Goal: Information Seeking & Learning: Find specific fact

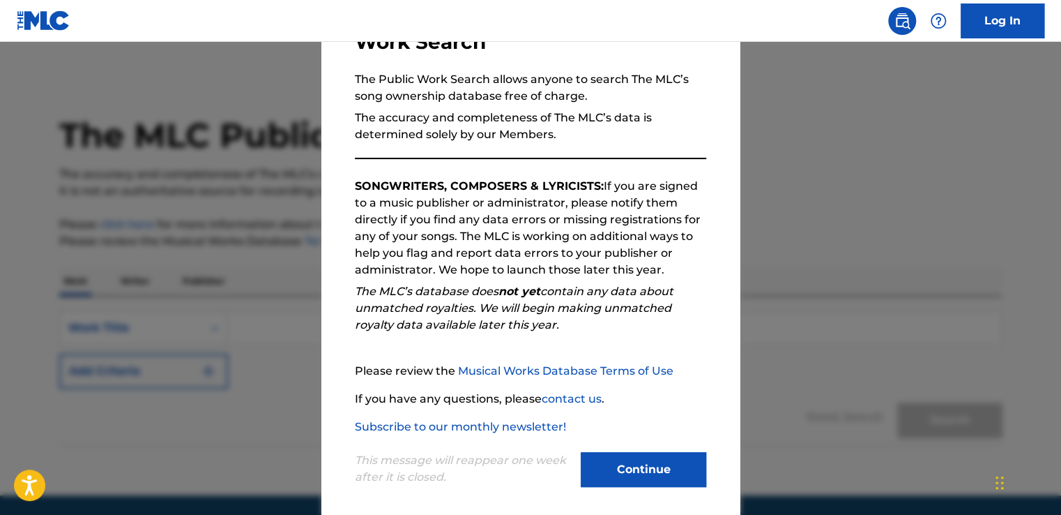
scroll to position [123, 0]
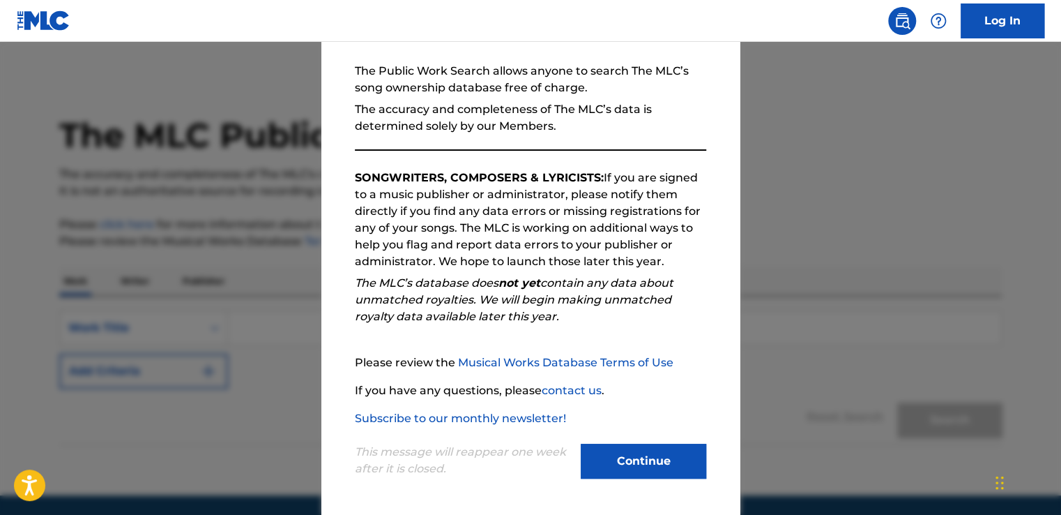
click at [469, 457] on p "This message will reappear one week after it is closed." at bounding box center [464, 459] width 218 height 33
click at [551, 208] on p "SONGWRITERS, COMPOSERS & LYRICISTS: If you are signed to a music publisher or a…" at bounding box center [530, 219] width 351 height 100
click at [524, 234] on p "SONGWRITERS, COMPOSERS & LYRICISTS: If you are signed to a music publisher or a…" at bounding box center [530, 219] width 351 height 100
click at [633, 456] on button "Continue" at bounding box center [644, 460] width 126 height 35
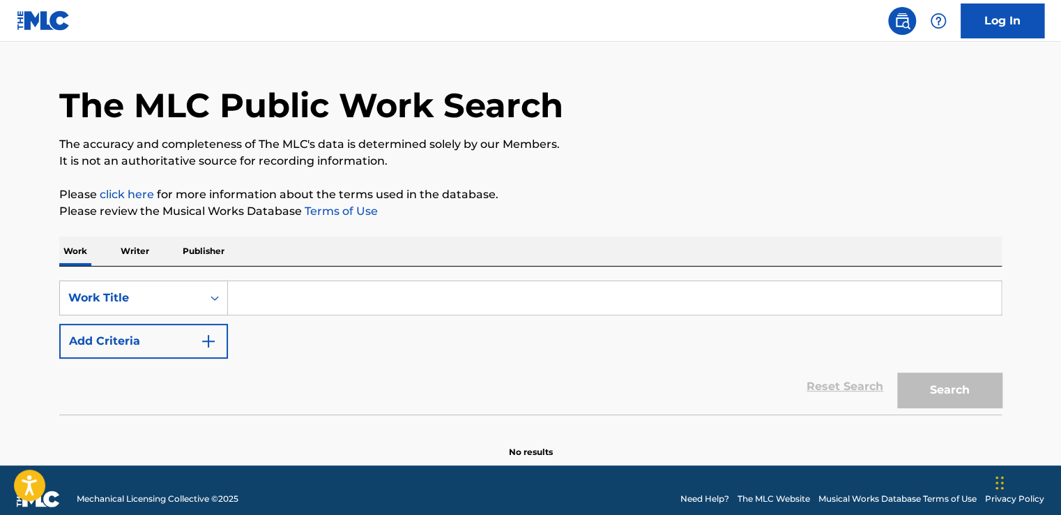
scroll to position [47, 0]
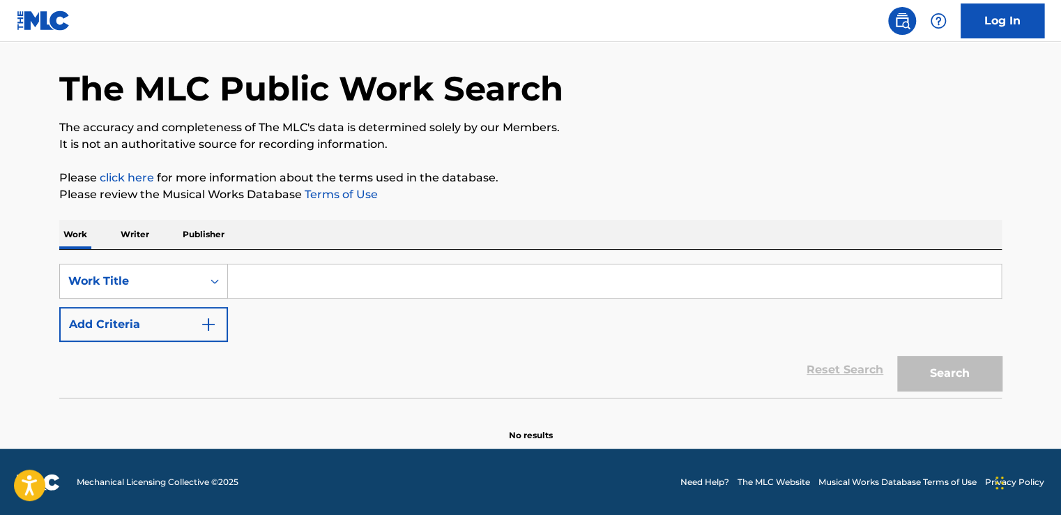
click at [144, 233] on p "Writer" at bounding box center [134, 234] width 37 height 29
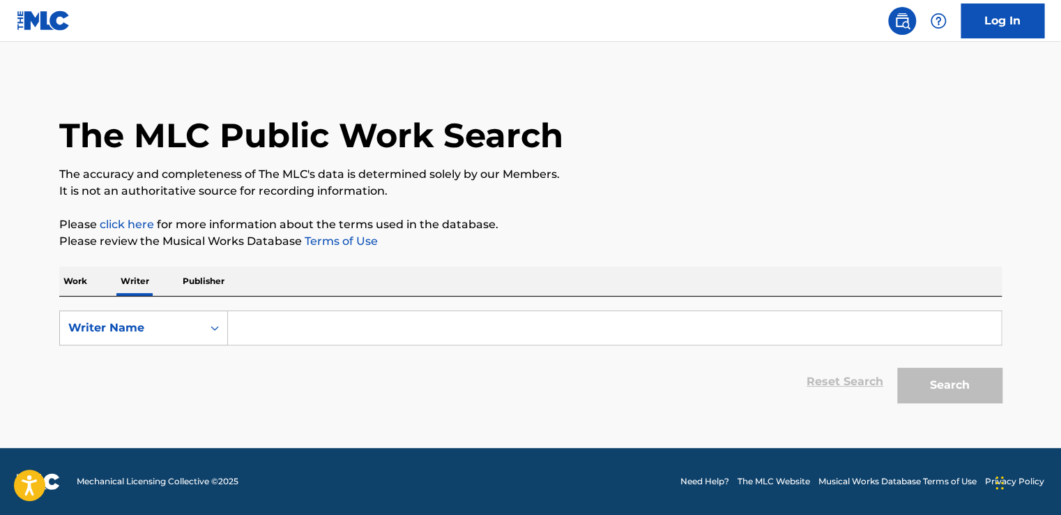
click at [268, 328] on input "Search Form" at bounding box center [614, 327] width 773 height 33
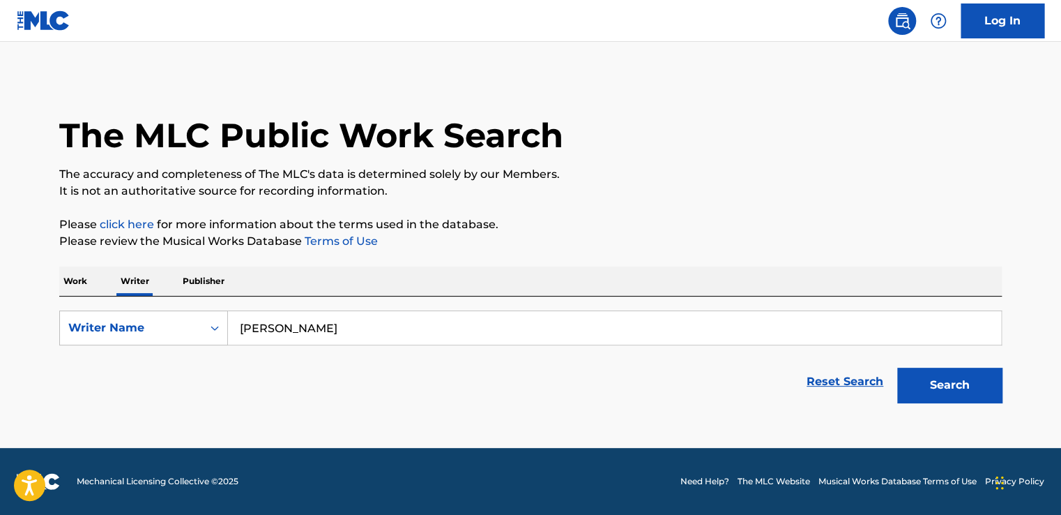
click at [466, 268] on div "Work Writer Publisher" at bounding box center [530, 280] width 943 height 29
click at [936, 383] on button "Search" at bounding box center [949, 384] width 105 height 35
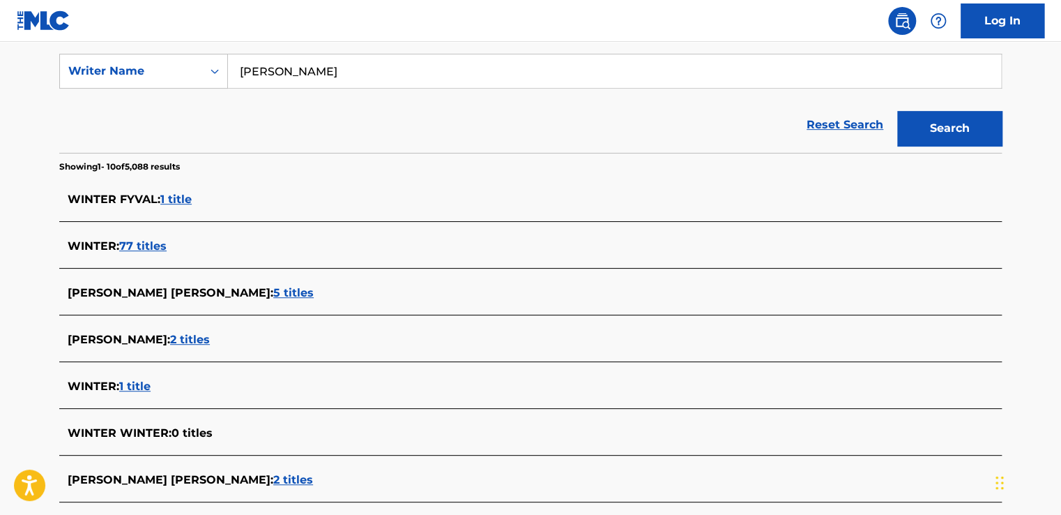
scroll to position [279, 0]
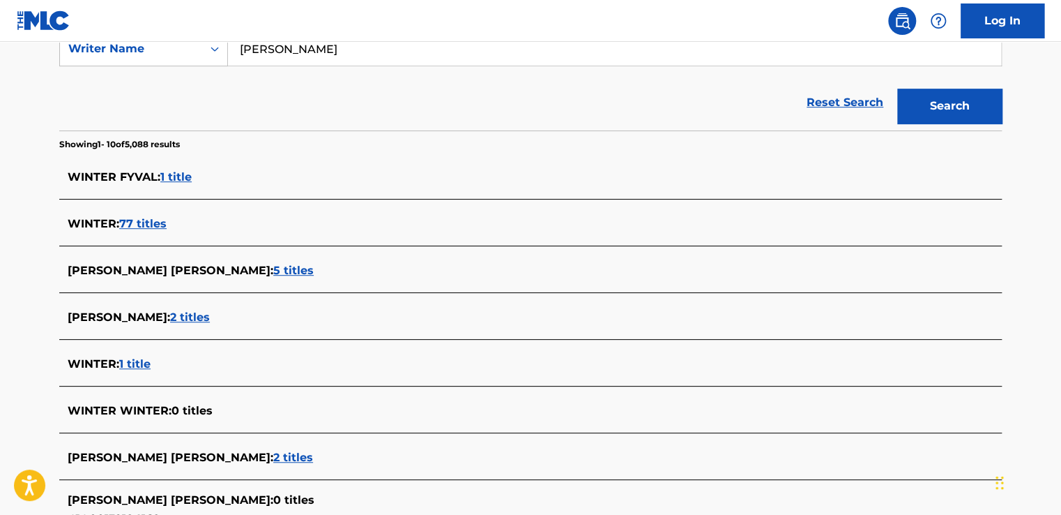
click at [192, 316] on span "2 titles" at bounding box center [190, 316] width 40 height 13
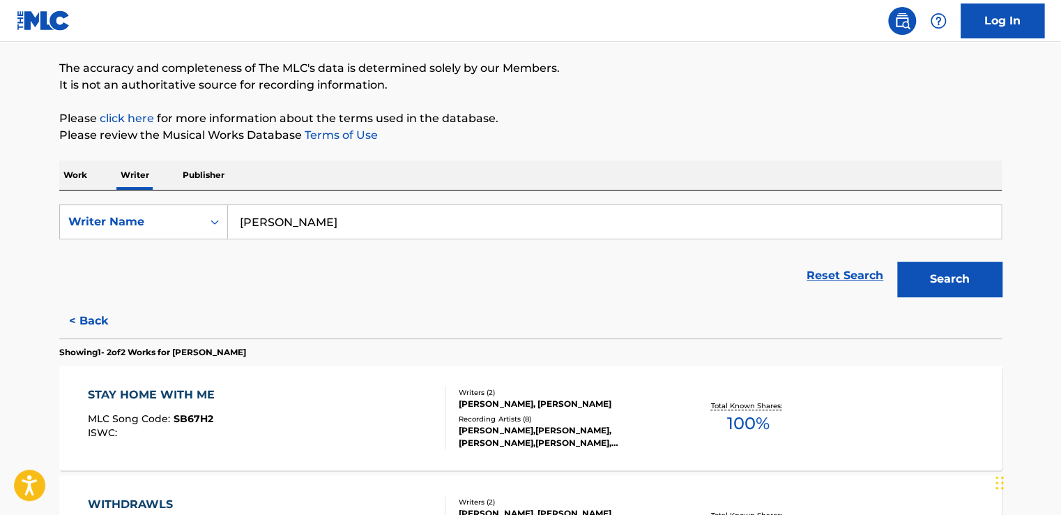
scroll to position [100, 0]
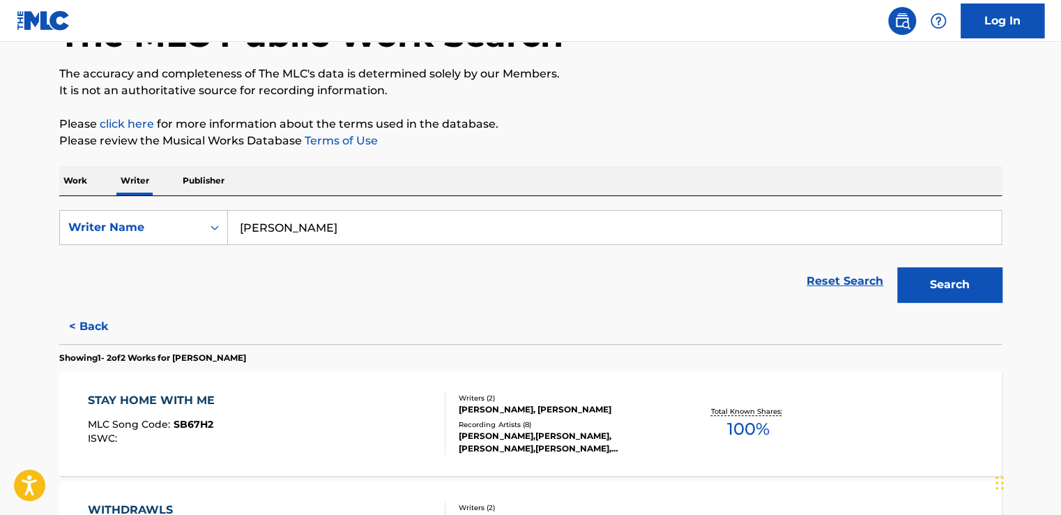
click at [94, 318] on button "< Back" at bounding box center [101, 326] width 84 height 35
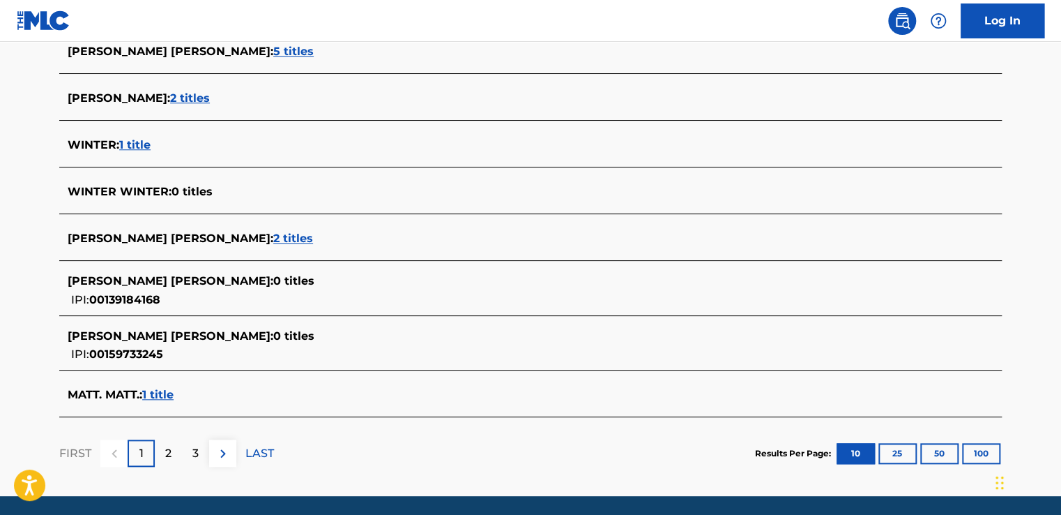
scroll to position [545, 0]
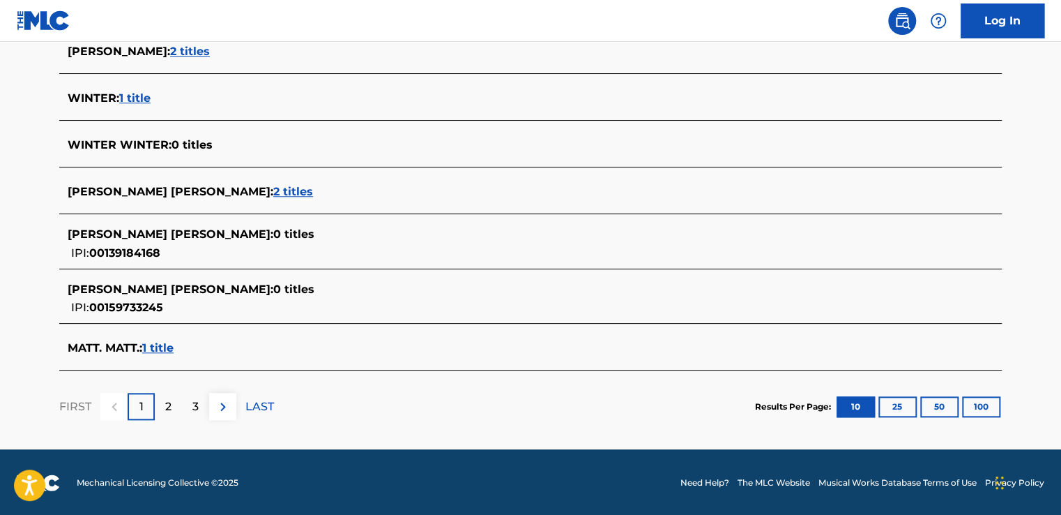
click at [177, 407] on div "2" at bounding box center [168, 406] width 27 height 27
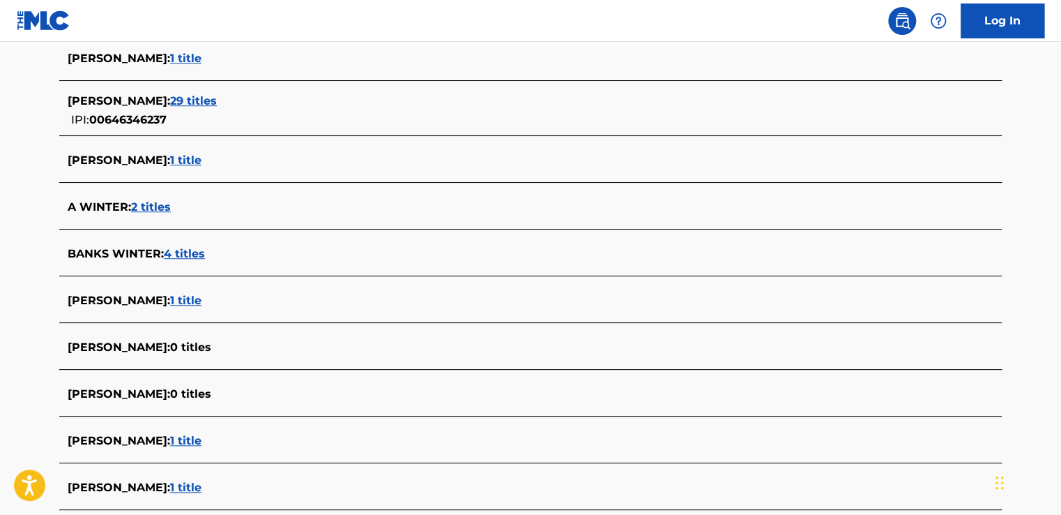
scroll to position [537, 0]
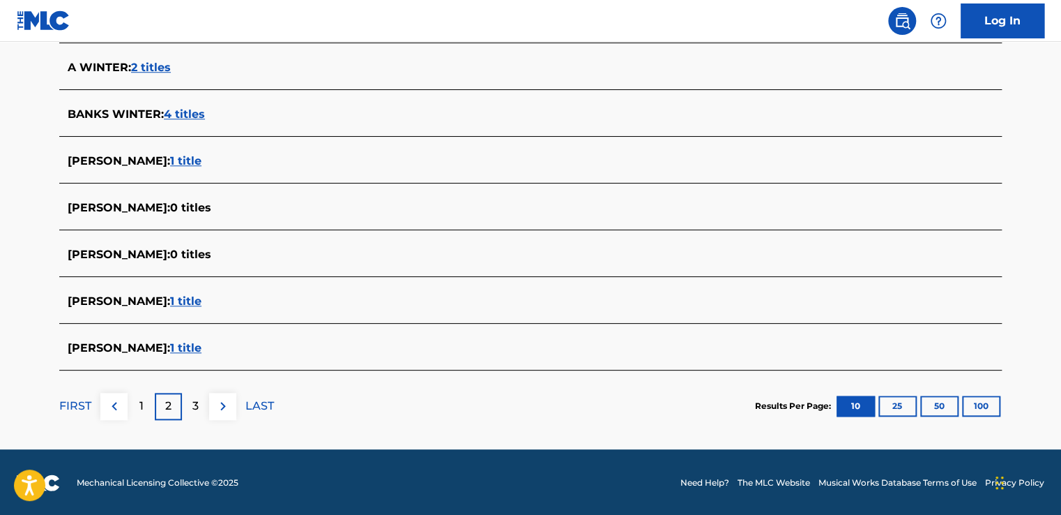
click at [196, 406] on p "3" at bounding box center [195, 405] width 6 height 17
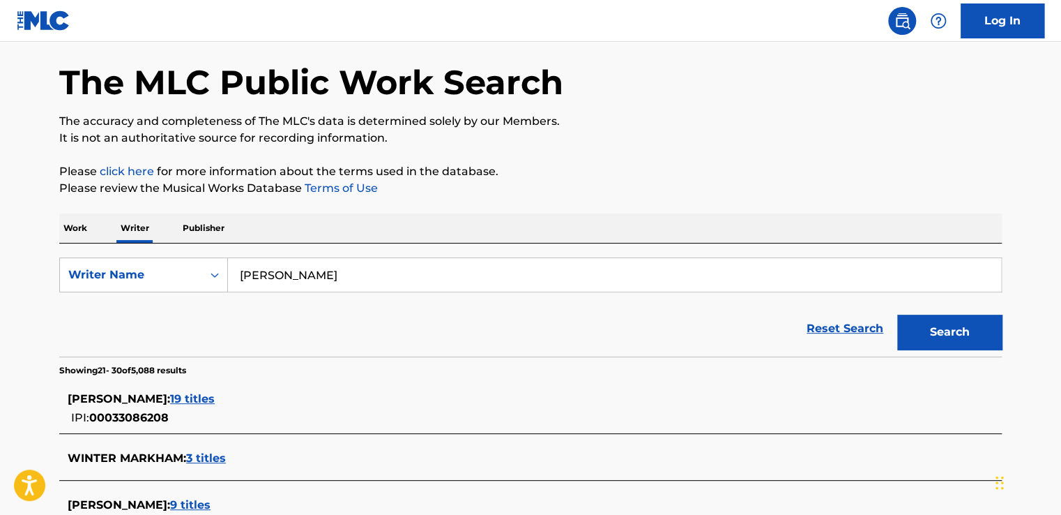
scroll to position [49, 0]
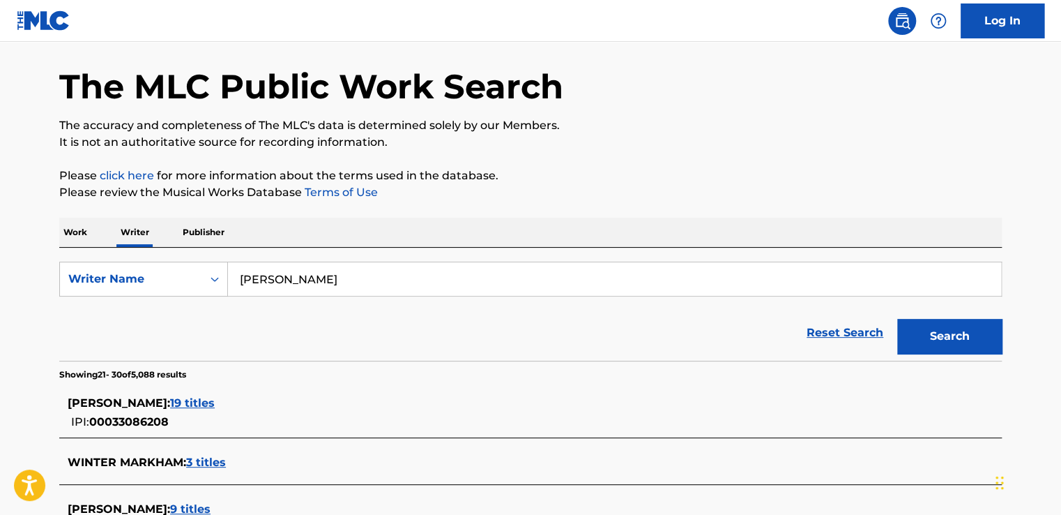
click at [264, 278] on input "[PERSON_NAME]" at bounding box center [614, 278] width 773 height 33
click at [962, 340] on button "Search" at bounding box center [949, 336] width 105 height 35
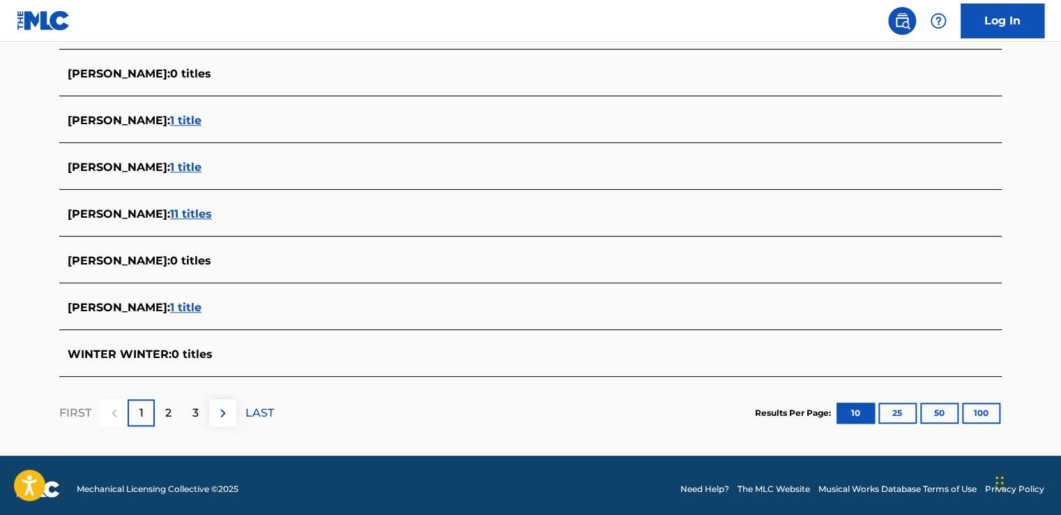
scroll to position [529, 0]
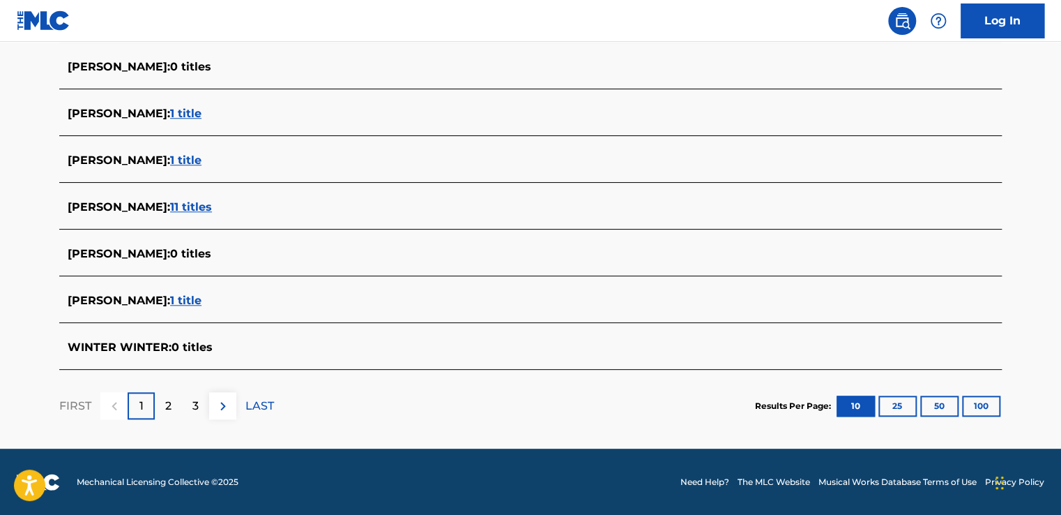
click at [173, 407] on div "2" at bounding box center [168, 405] width 27 height 27
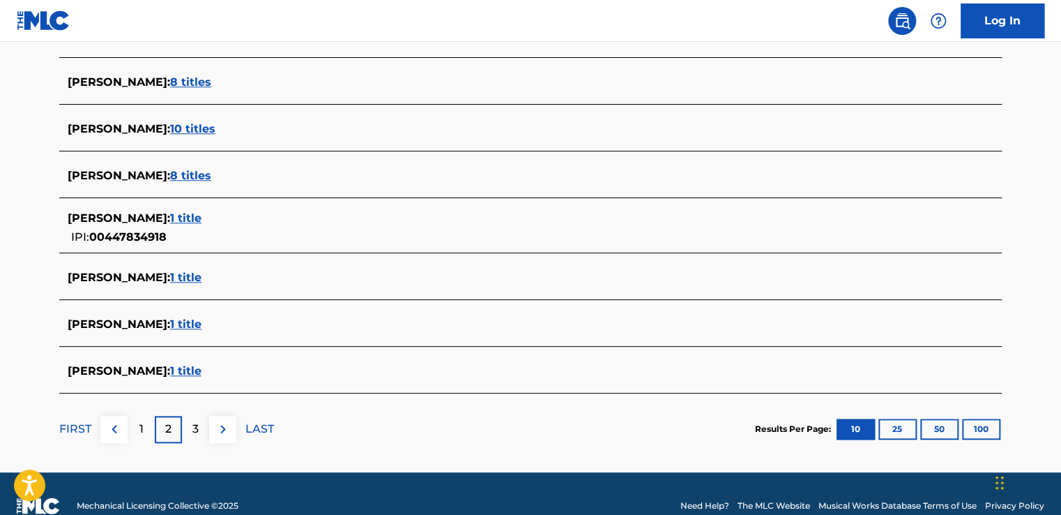
scroll to position [537, 0]
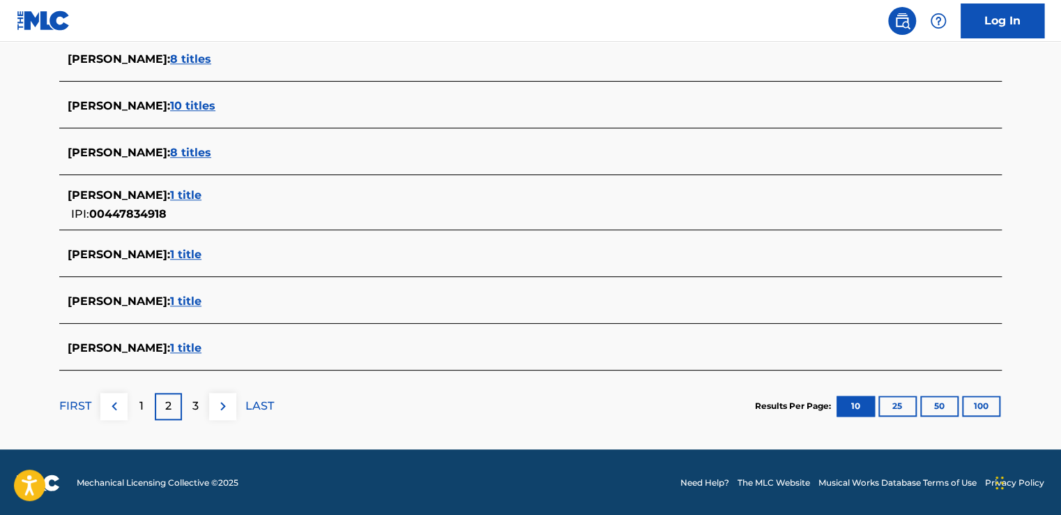
click at [190, 400] on div "3" at bounding box center [195, 406] width 27 height 27
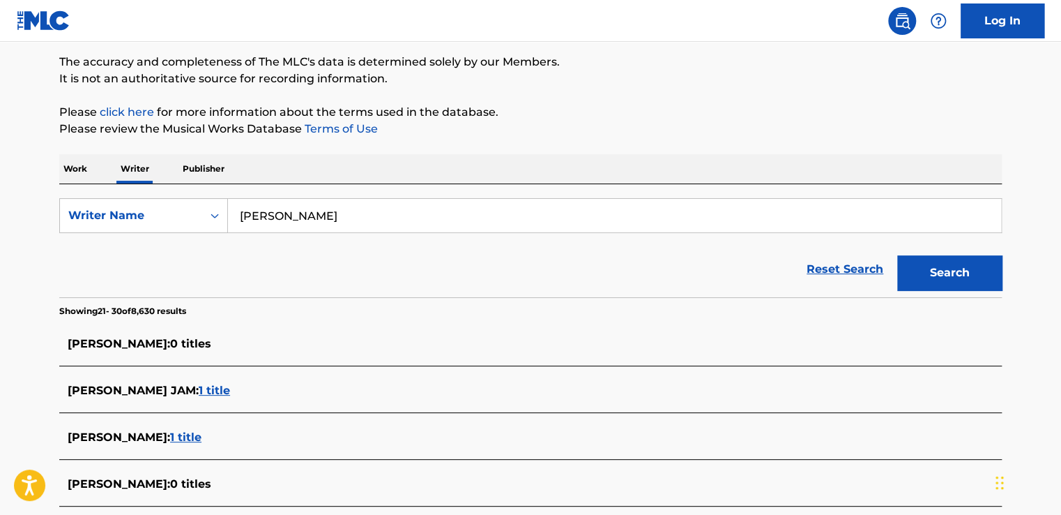
scroll to position [41, 0]
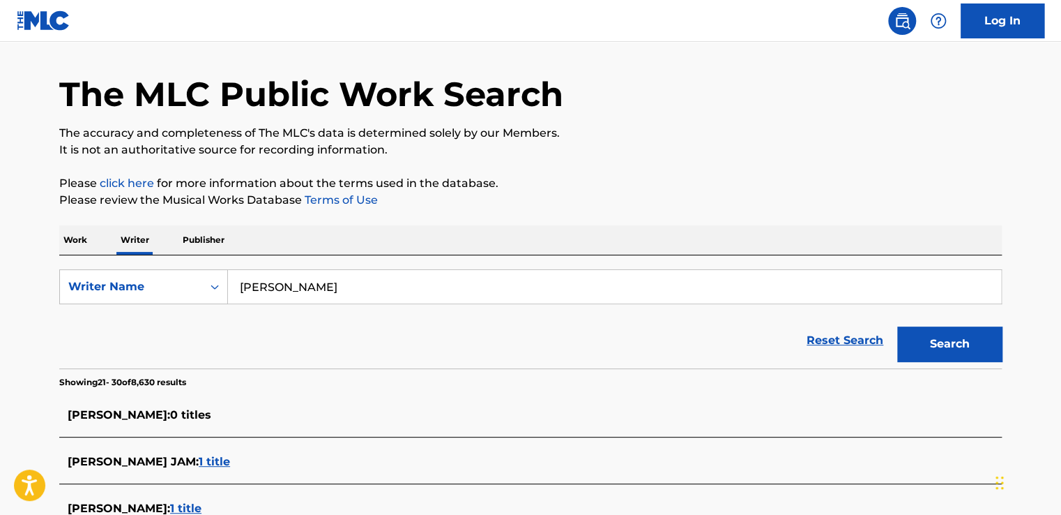
drag, startPoint x: 393, startPoint y: 292, endPoint x: 241, endPoint y: 291, distance: 152.7
click at [241, 291] on input "Mattew Timothy Winter" at bounding box center [614, 286] width 773 height 33
type input "LIEF LLC"
click at [948, 346] on button "Search" at bounding box center [949, 343] width 105 height 35
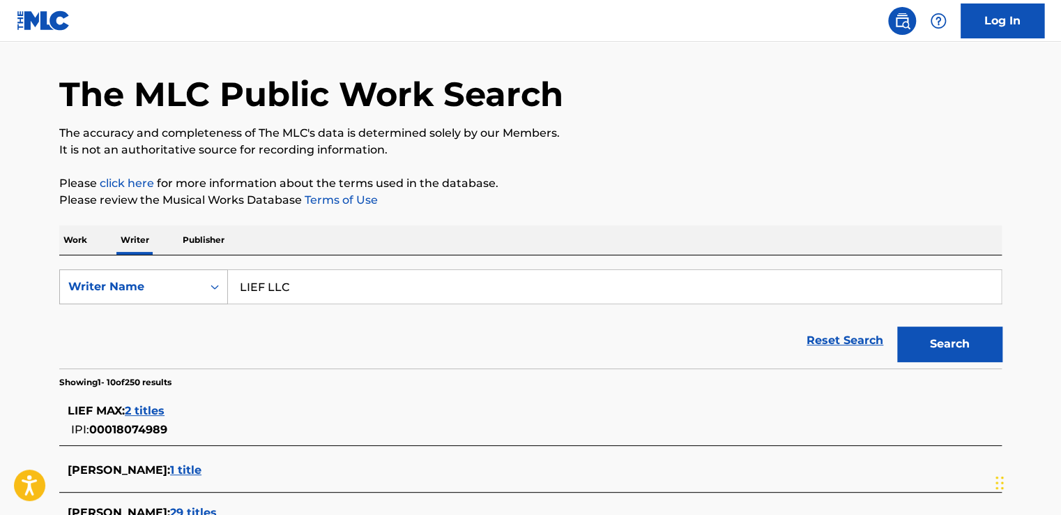
click at [216, 281] on icon "Search Form" at bounding box center [215, 287] width 14 height 14
click at [195, 241] on p "Publisher" at bounding box center [204, 239] width 50 height 29
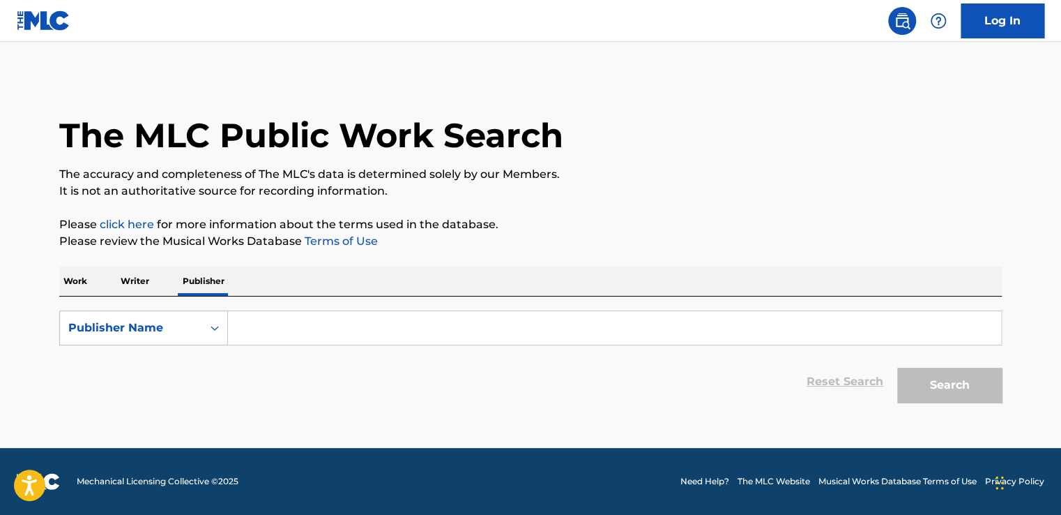
click at [253, 320] on input "Search Form" at bounding box center [614, 327] width 773 height 33
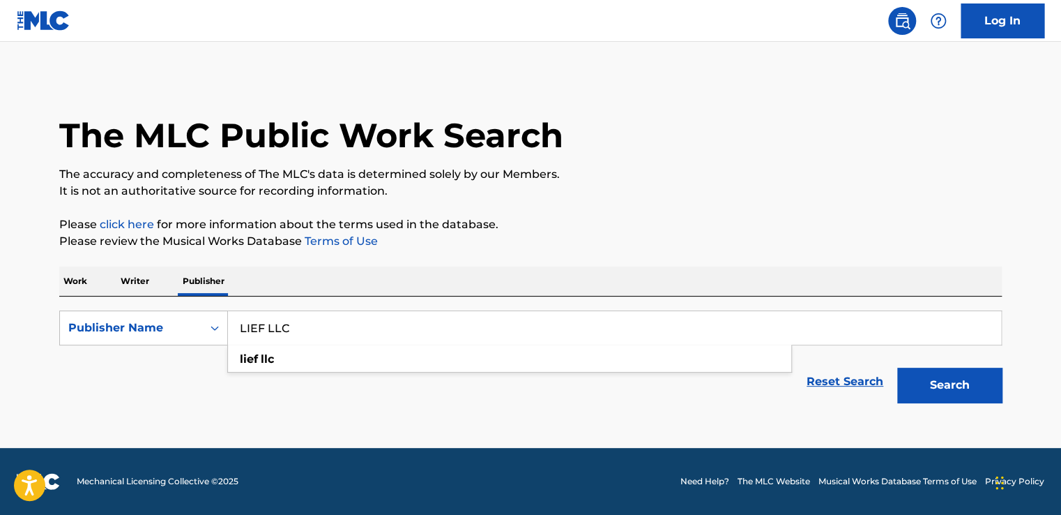
type input "LIEF LLC"
click at [424, 280] on div "Work Writer Publisher" at bounding box center [530, 280] width 943 height 29
click at [959, 392] on button "Search" at bounding box center [949, 384] width 105 height 35
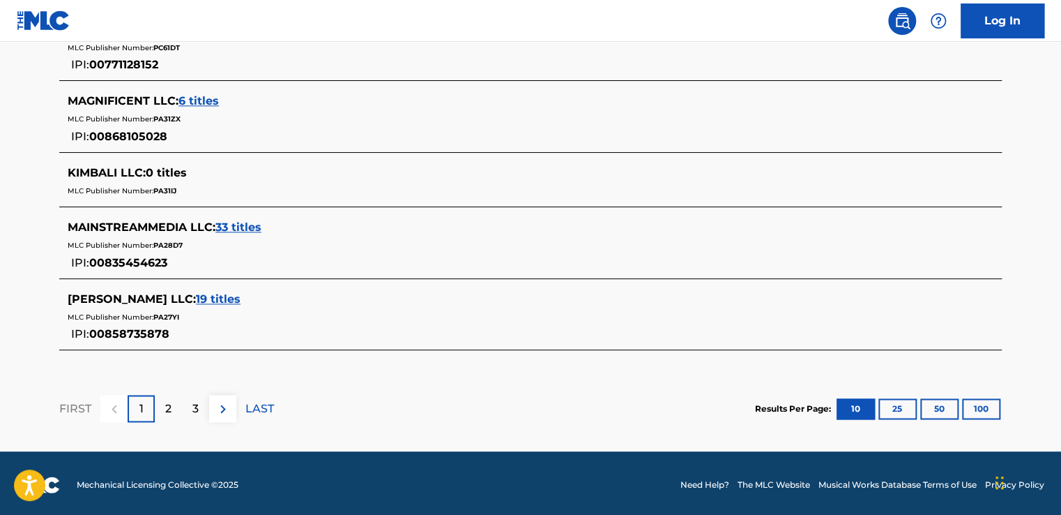
scroll to position [764, 0]
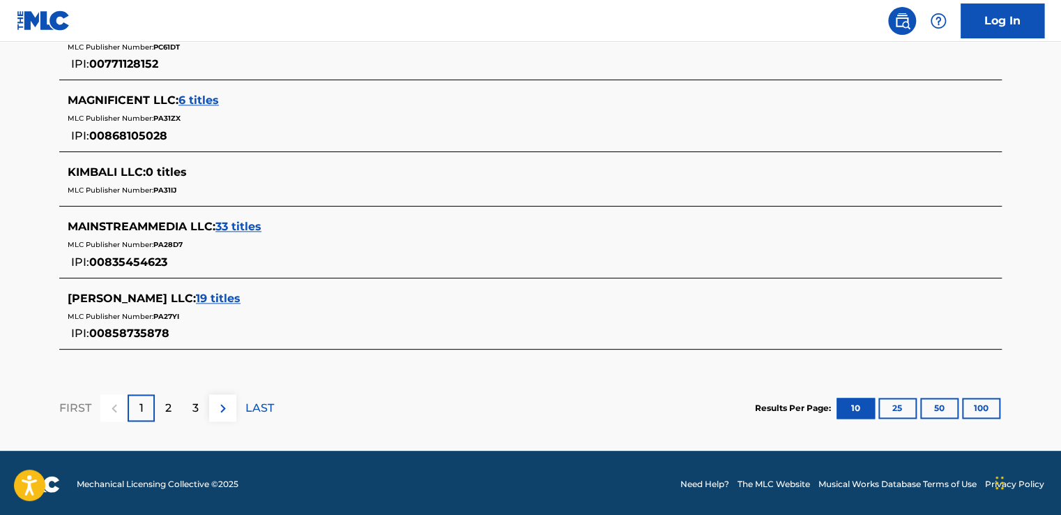
click at [169, 403] on p "2" at bounding box center [168, 408] width 6 height 17
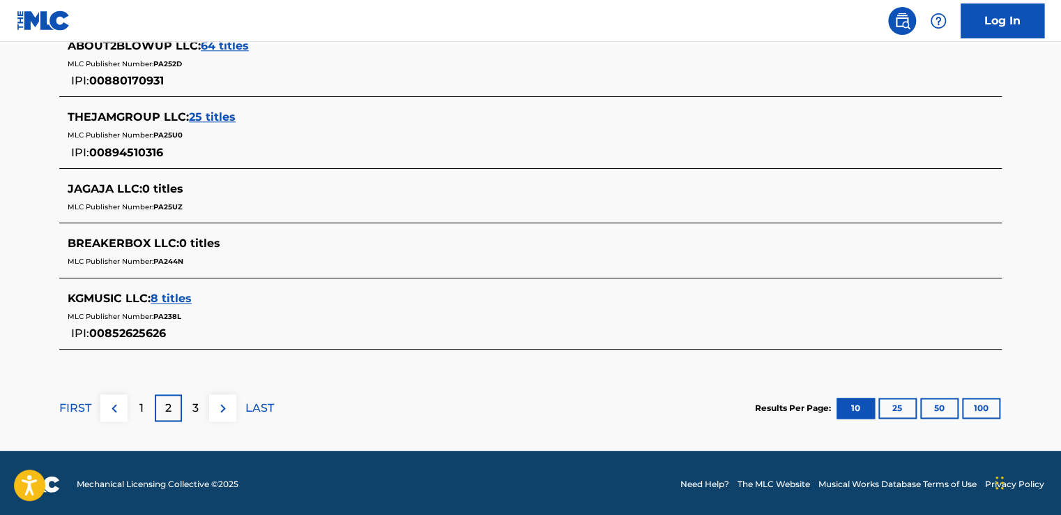
click at [194, 400] on p "3" at bounding box center [195, 408] width 6 height 17
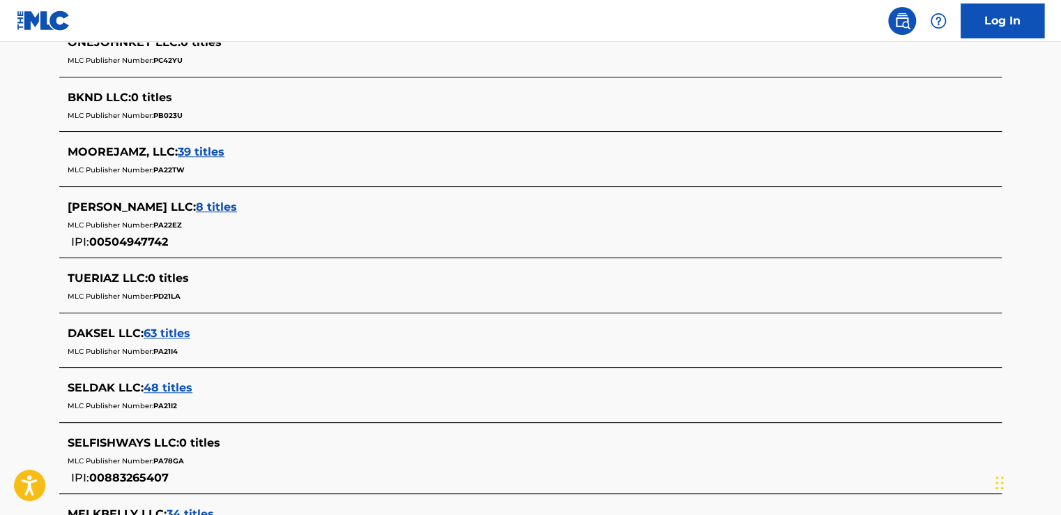
scroll to position [697, 0]
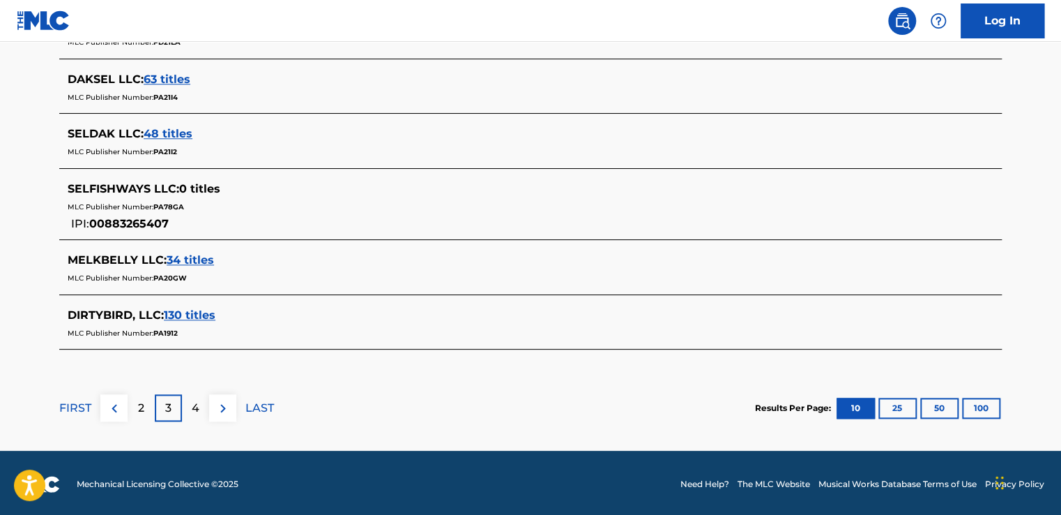
click at [116, 404] on img at bounding box center [114, 408] width 17 height 17
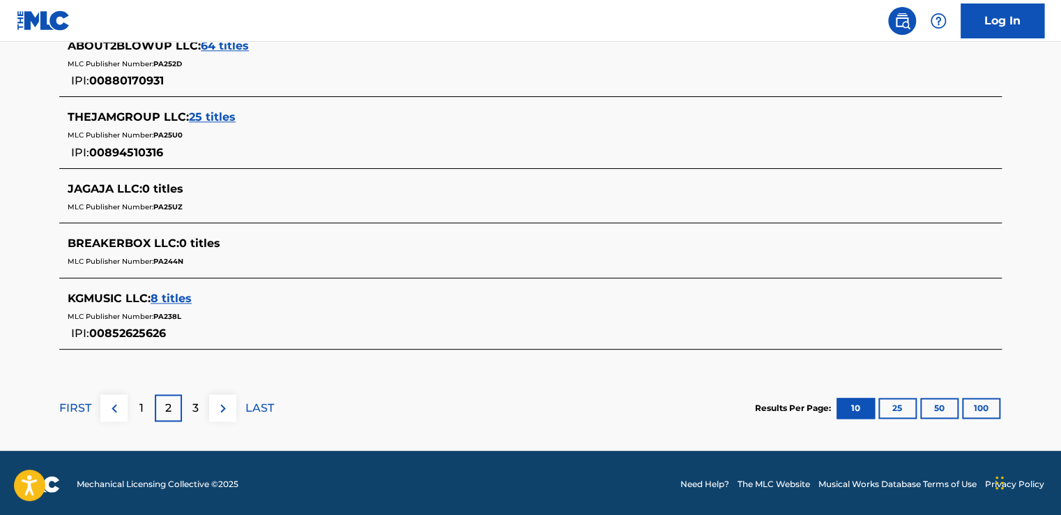
click at [145, 404] on div "1" at bounding box center [141, 407] width 27 height 27
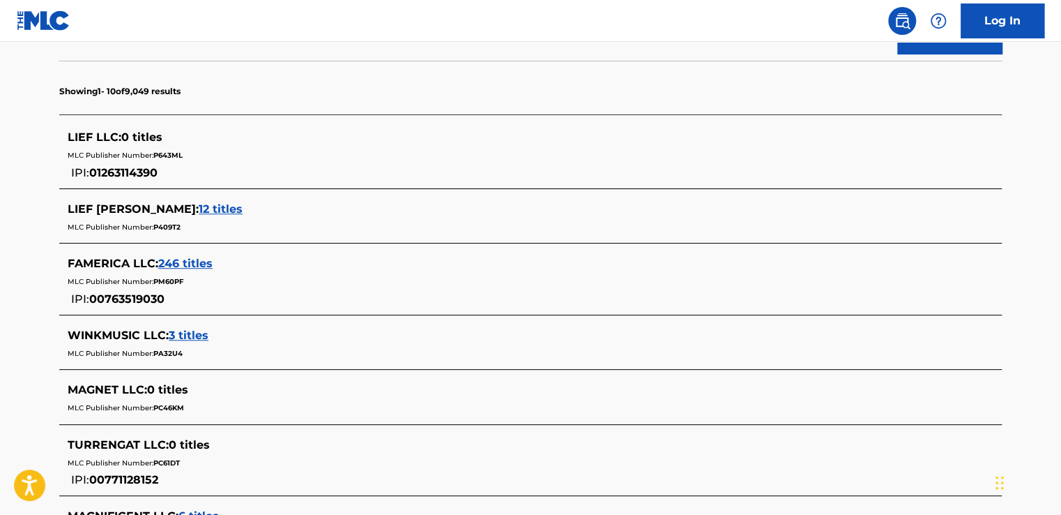
scroll to position [137, 0]
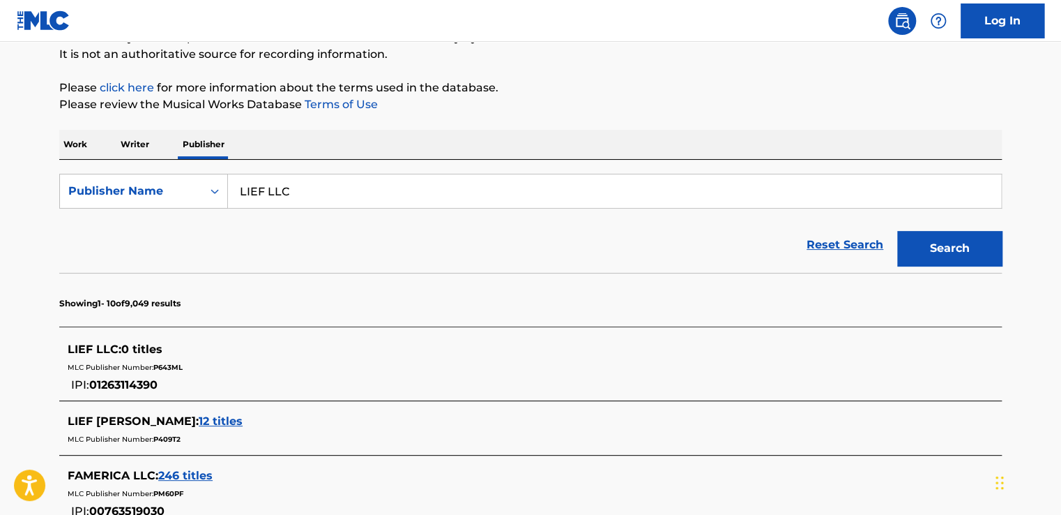
click at [165, 365] on span "P643ML" at bounding box center [167, 367] width 29 height 9
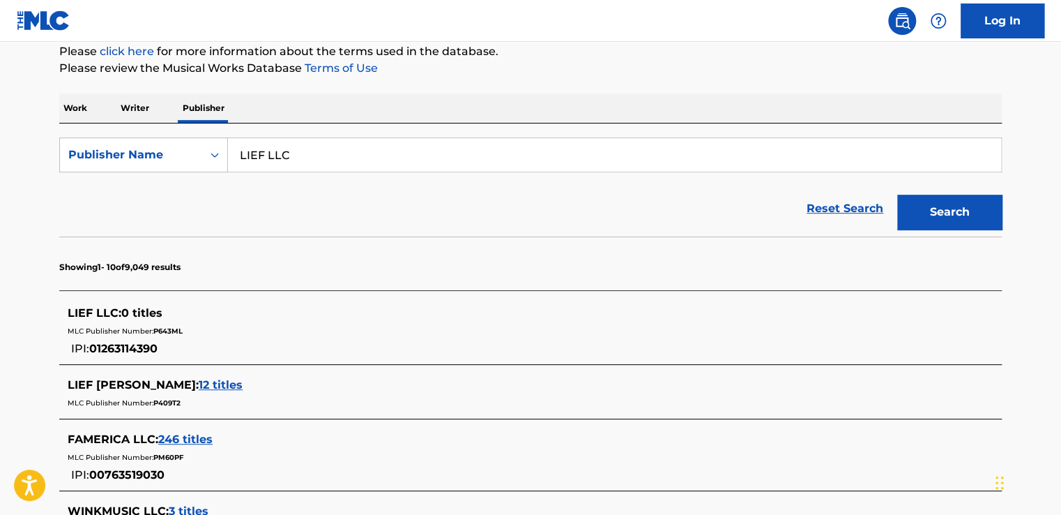
scroll to position [206, 0]
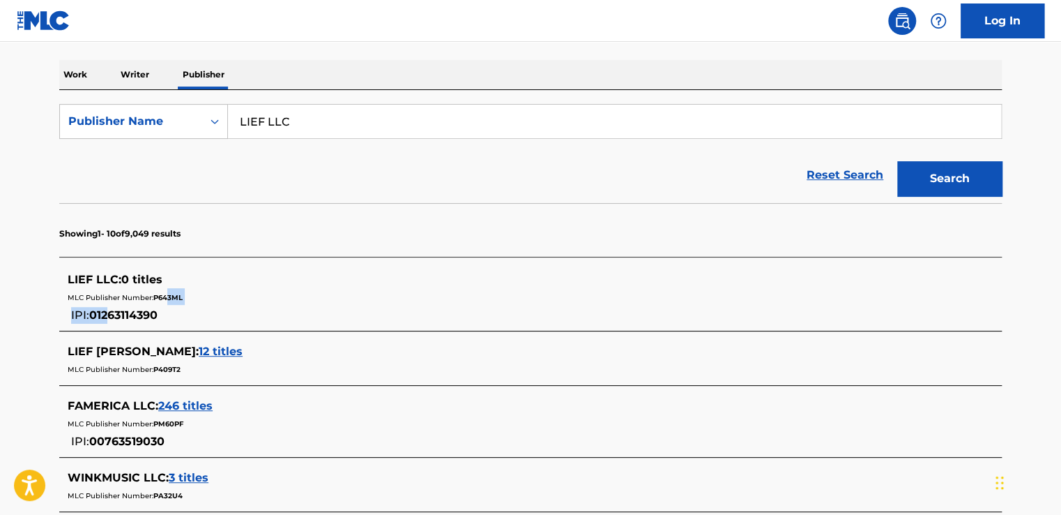
drag, startPoint x: 167, startPoint y: 316, endPoint x: 109, endPoint y: 312, distance: 58.7
click at [109, 312] on div "LIEF LLC : 0 titles MLC Publisher Number: P643ML IPI: 01263114390" at bounding box center [513, 297] width 890 height 52
drag, startPoint x: 109, startPoint y: 312, endPoint x: 126, endPoint y: 317, distance: 17.6
click at [126, 317] on span "01263114390" at bounding box center [123, 314] width 68 height 13
drag, startPoint x: 91, startPoint y: 315, endPoint x: 162, endPoint y: 319, distance: 71.2
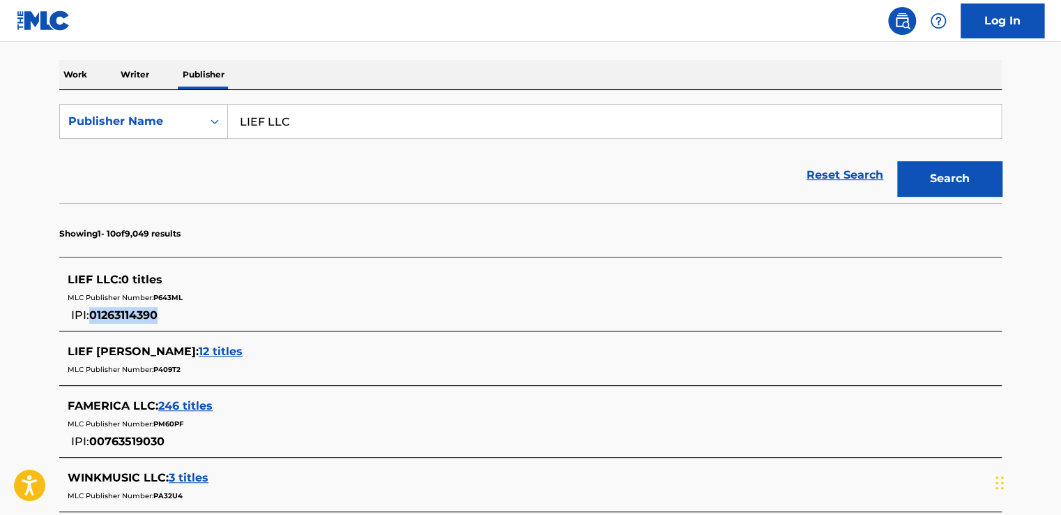
click at [162, 319] on div "LIEF LLC : 0 titles MLC Publisher Number: P643ML IPI: 01263114390" at bounding box center [513, 297] width 890 height 52
drag, startPoint x: 162, startPoint y: 319, endPoint x: 328, endPoint y: 303, distance: 166.8
click at [328, 303] on div "MLC Publisher Number: P643ML" at bounding box center [513, 296] width 890 height 17
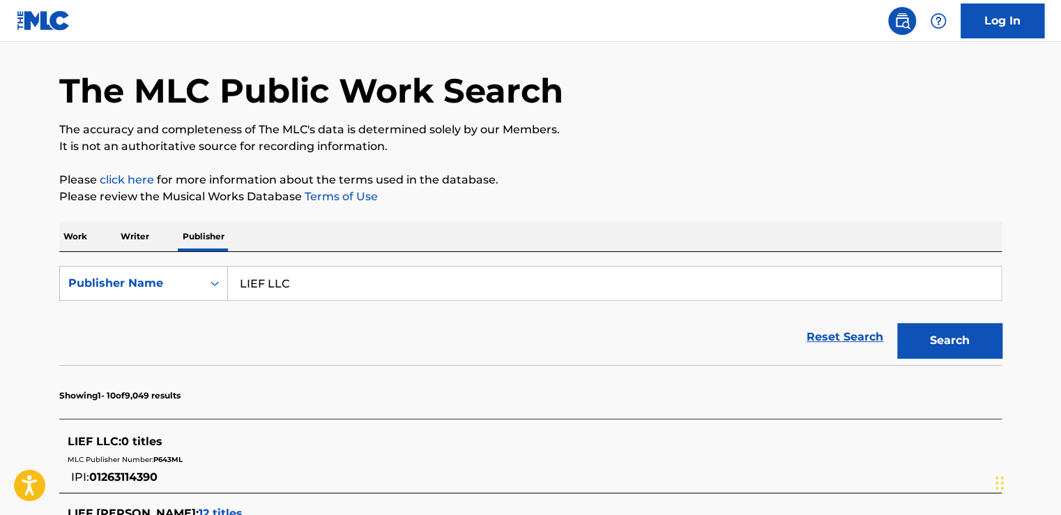
scroll to position [139, 0]
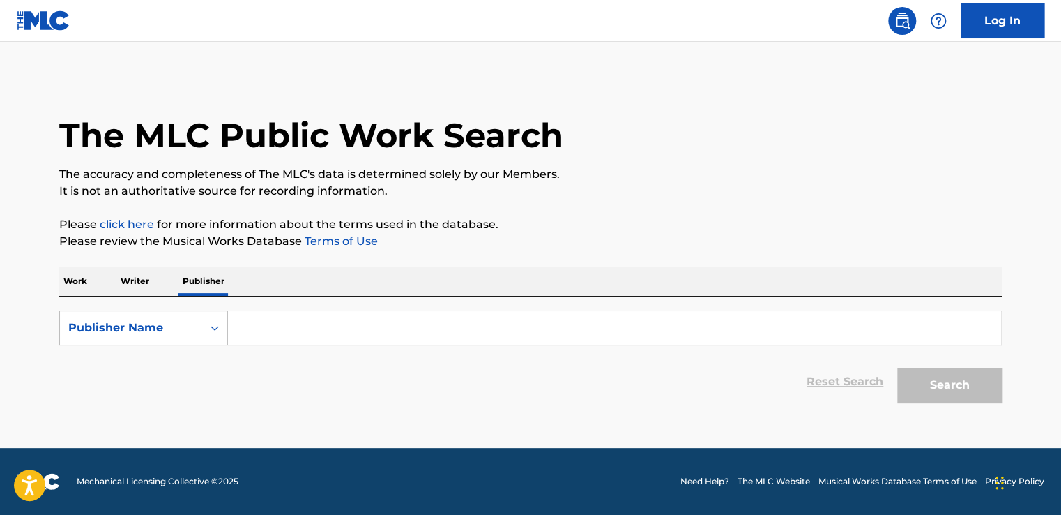
click at [121, 275] on p "Writer" at bounding box center [134, 280] width 37 height 29
click at [206, 279] on p "Publisher" at bounding box center [204, 280] width 50 height 29
click at [264, 331] on input "Search Form" at bounding box center [614, 327] width 773 height 33
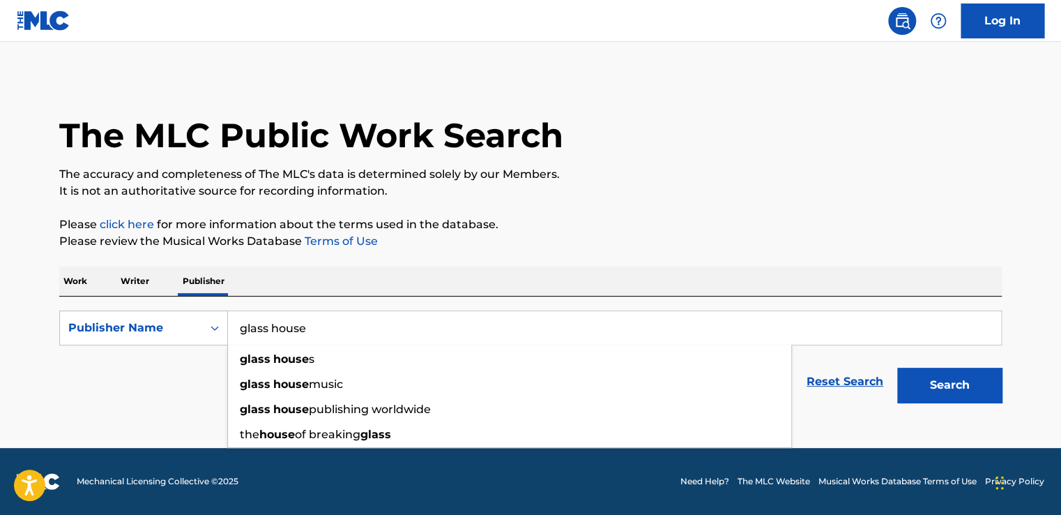
type input "glass house"
click at [938, 384] on button "Search" at bounding box center [949, 384] width 105 height 35
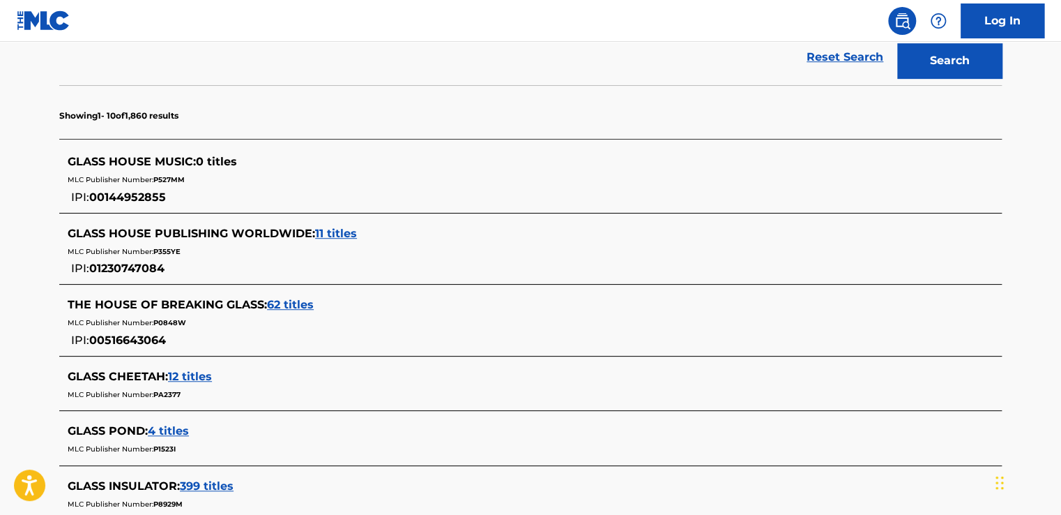
scroll to position [349, 0]
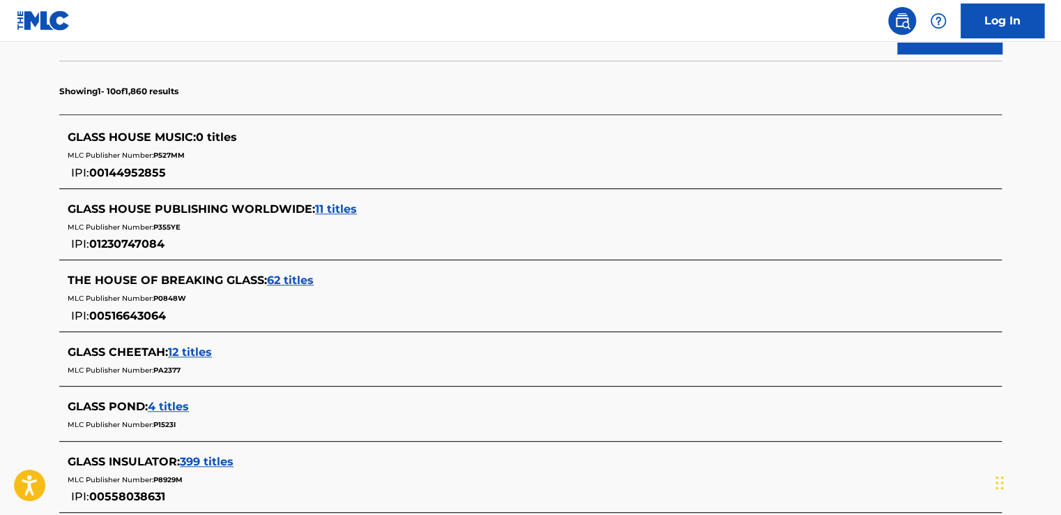
click at [339, 208] on span "11 titles" at bounding box center [336, 208] width 42 height 13
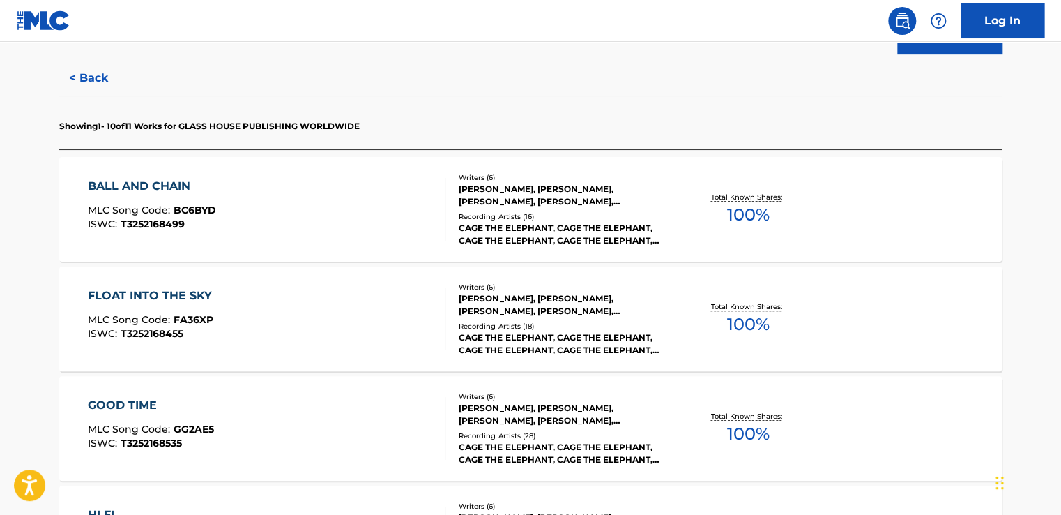
click at [96, 77] on button "< Back" at bounding box center [101, 78] width 84 height 35
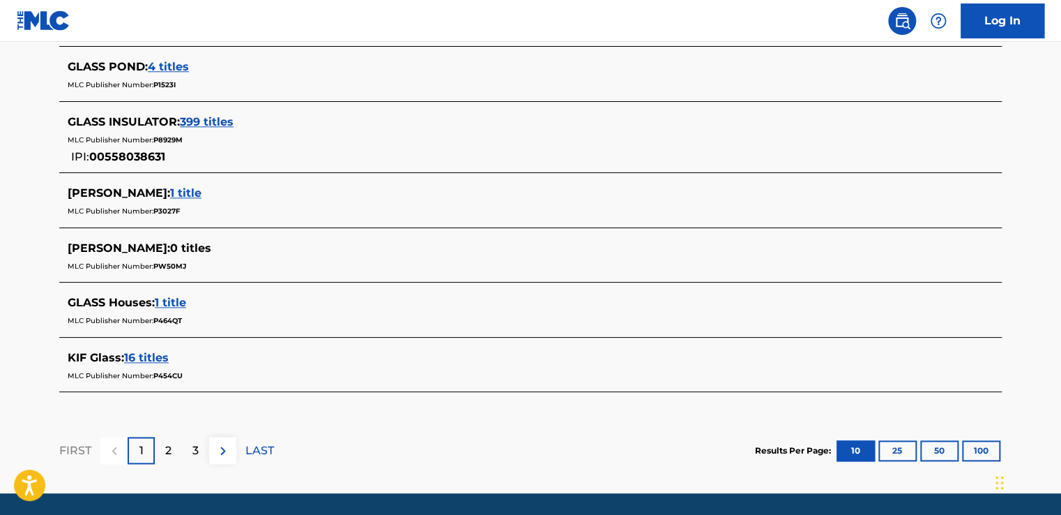
scroll to position [697, 0]
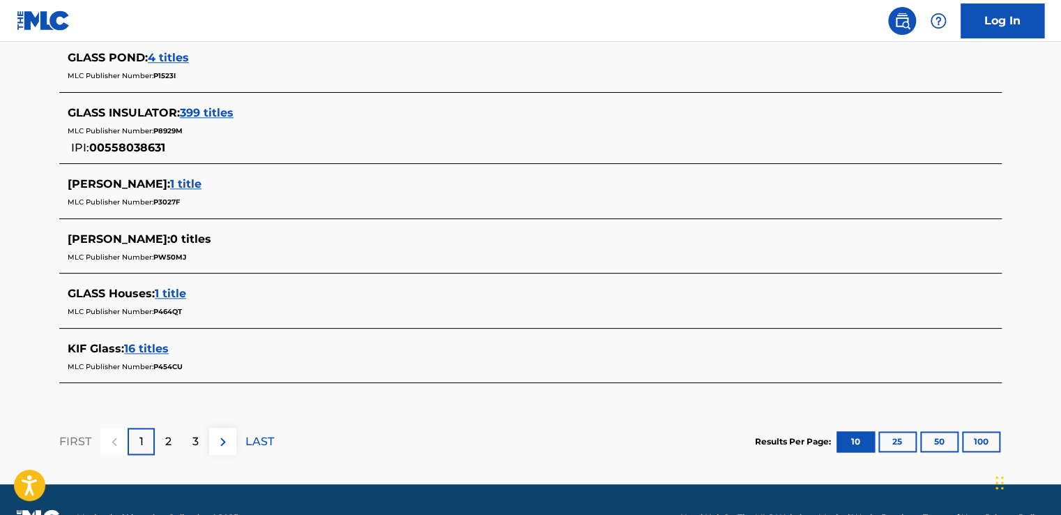
click at [172, 439] on div "2" at bounding box center [168, 440] width 27 height 27
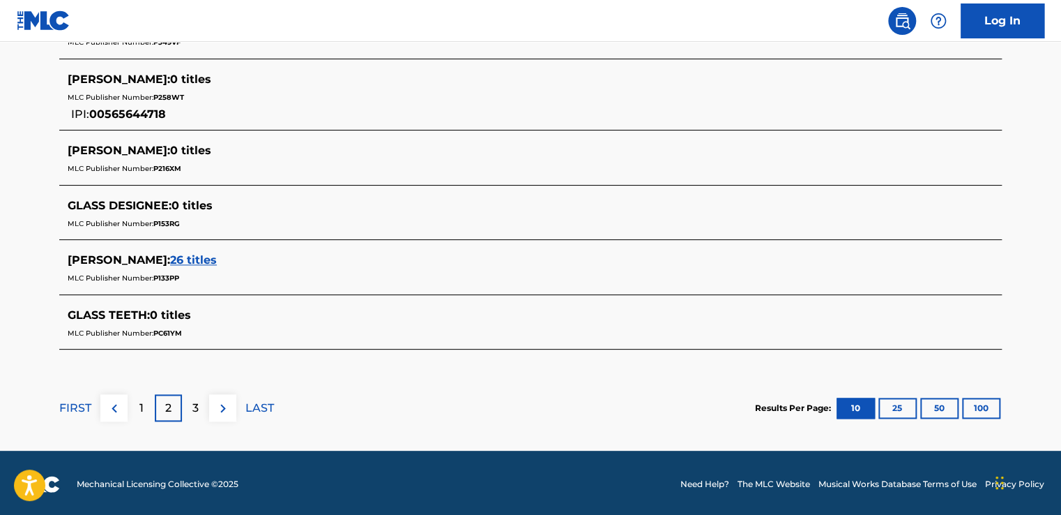
click at [199, 407] on div "3" at bounding box center [195, 407] width 27 height 27
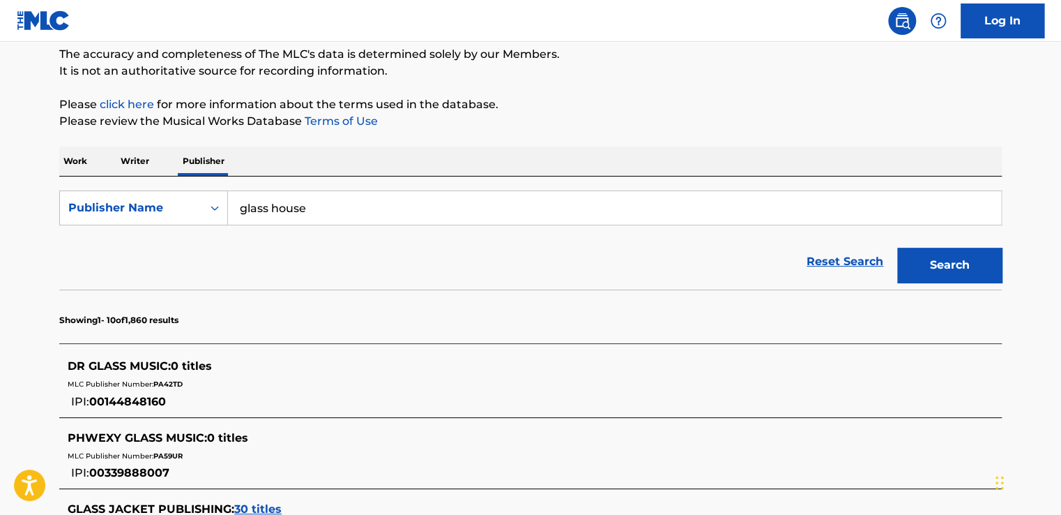
scroll to position [0, 0]
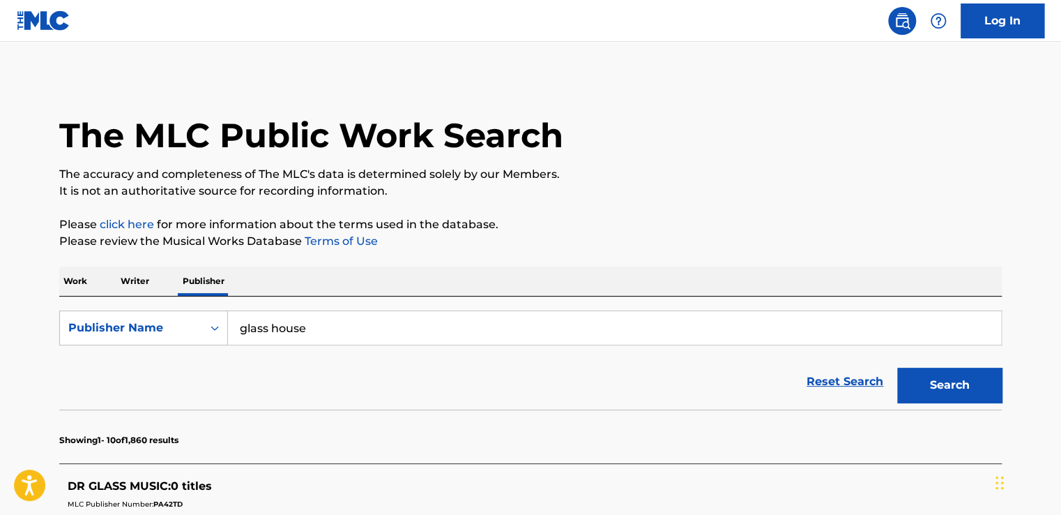
click at [146, 278] on p "Writer" at bounding box center [134, 280] width 37 height 29
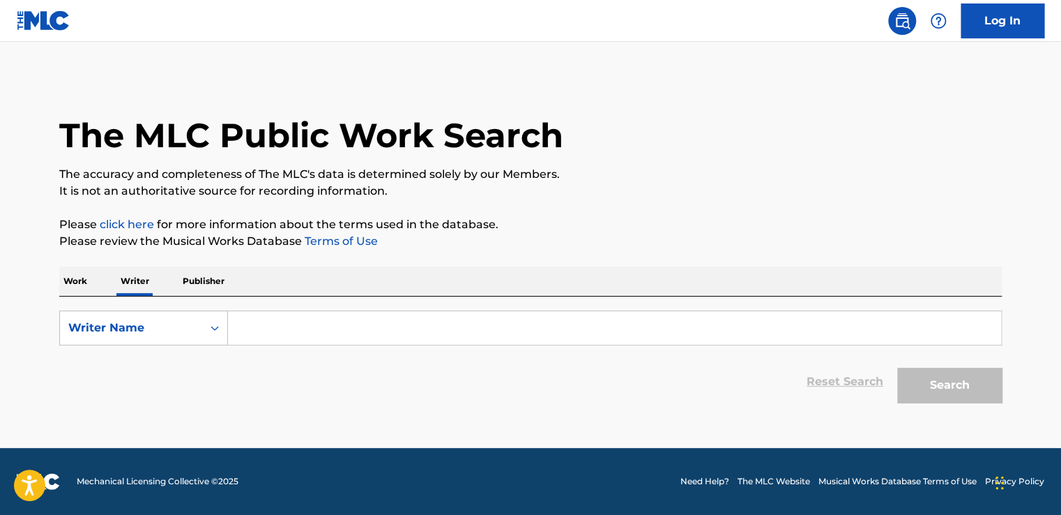
click at [271, 323] on input "Search Form" at bounding box center [614, 327] width 773 height 33
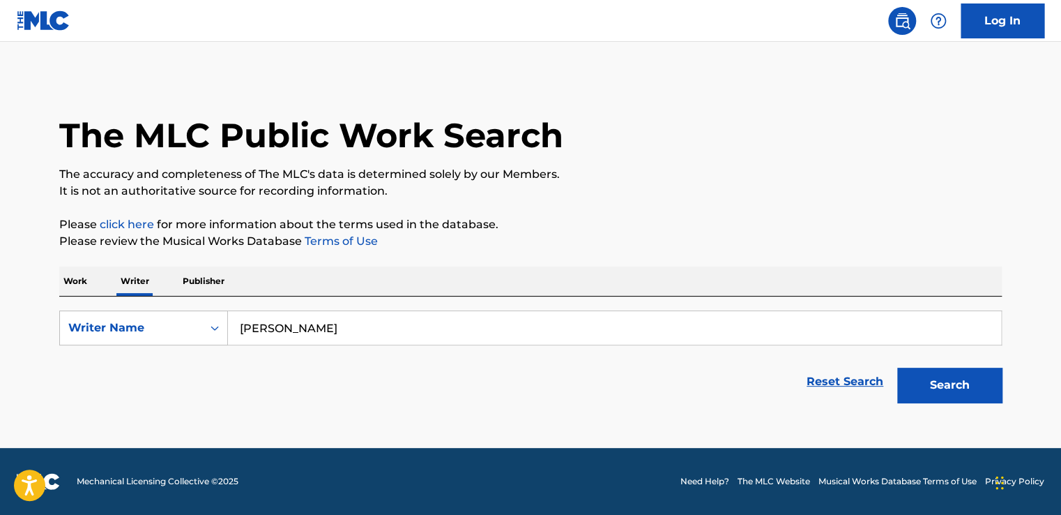
click at [927, 382] on button "Search" at bounding box center [949, 384] width 105 height 35
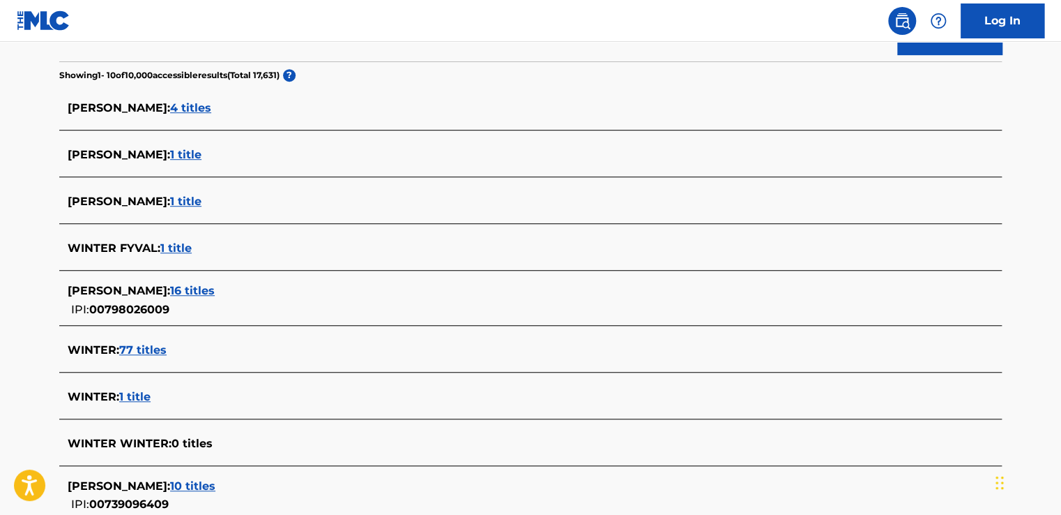
scroll to position [349, 0]
click at [207, 107] on span "4 titles" at bounding box center [190, 106] width 41 height 13
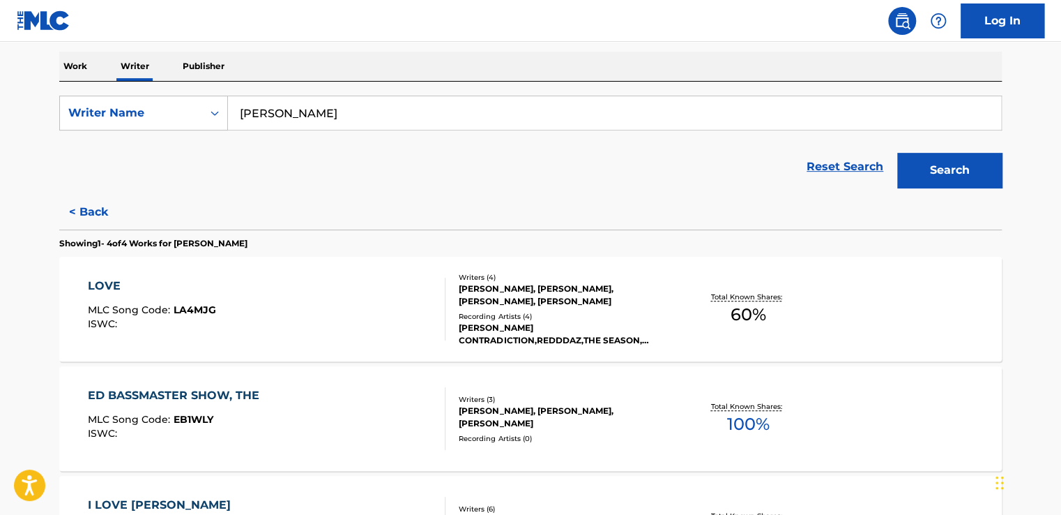
scroll to position [209, 0]
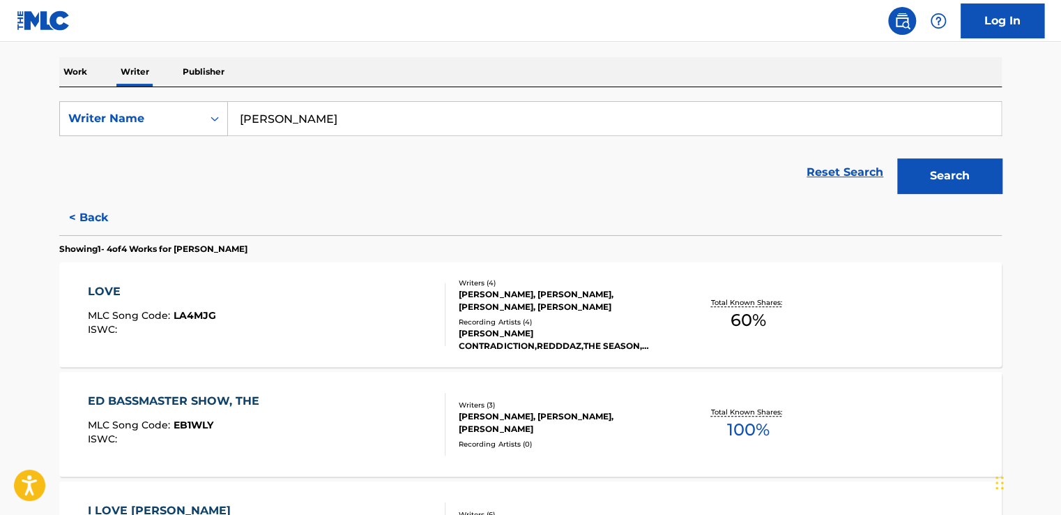
click at [93, 210] on button "< Back" at bounding box center [101, 217] width 84 height 35
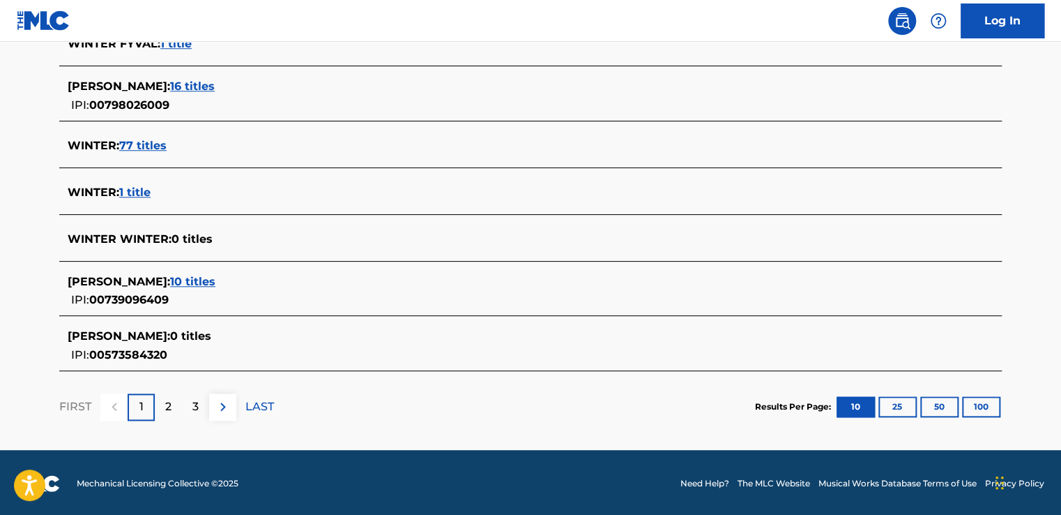
scroll to position [483, 0]
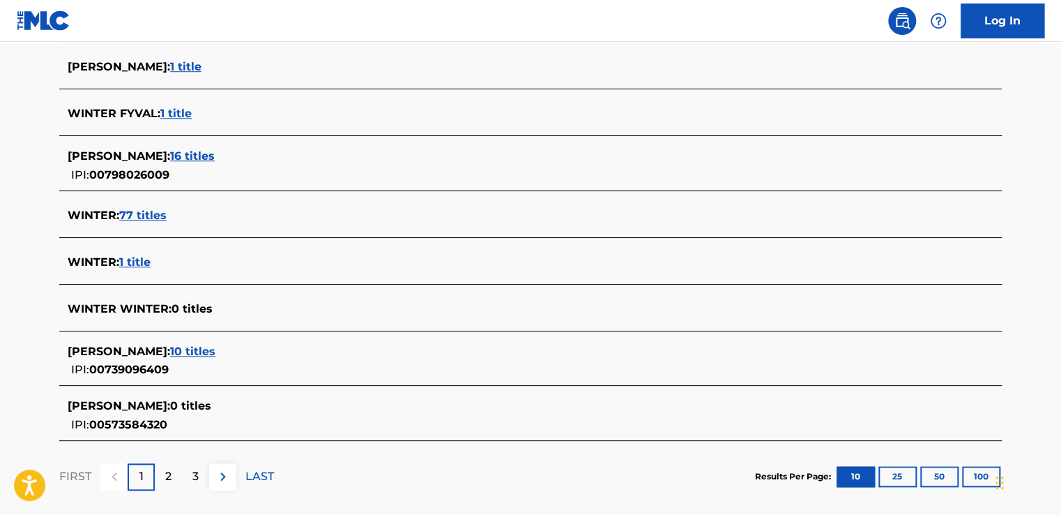
click at [153, 215] on span "77 titles" at bounding box center [142, 214] width 47 height 13
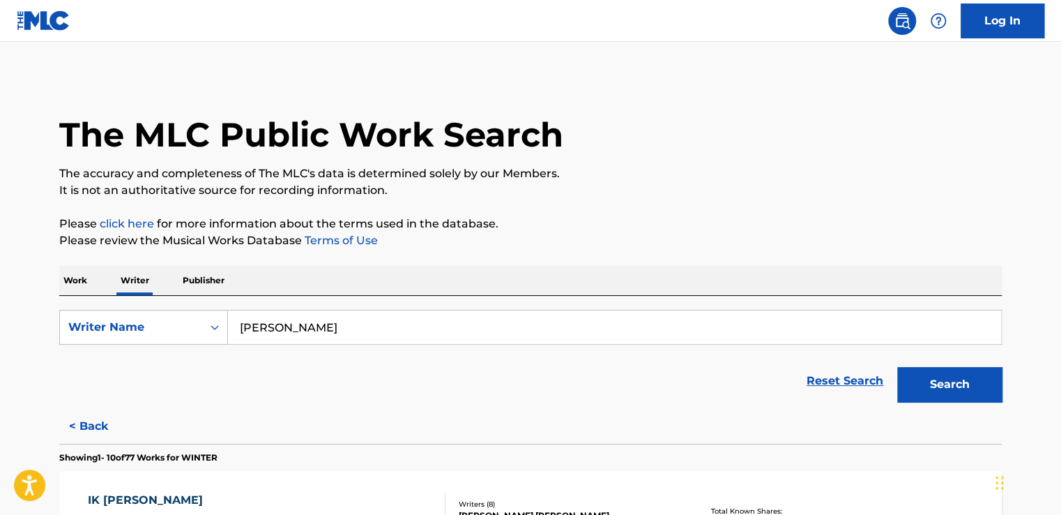
scroll to position [0, 0]
click at [92, 428] on button "< Back" at bounding box center [101, 426] width 84 height 35
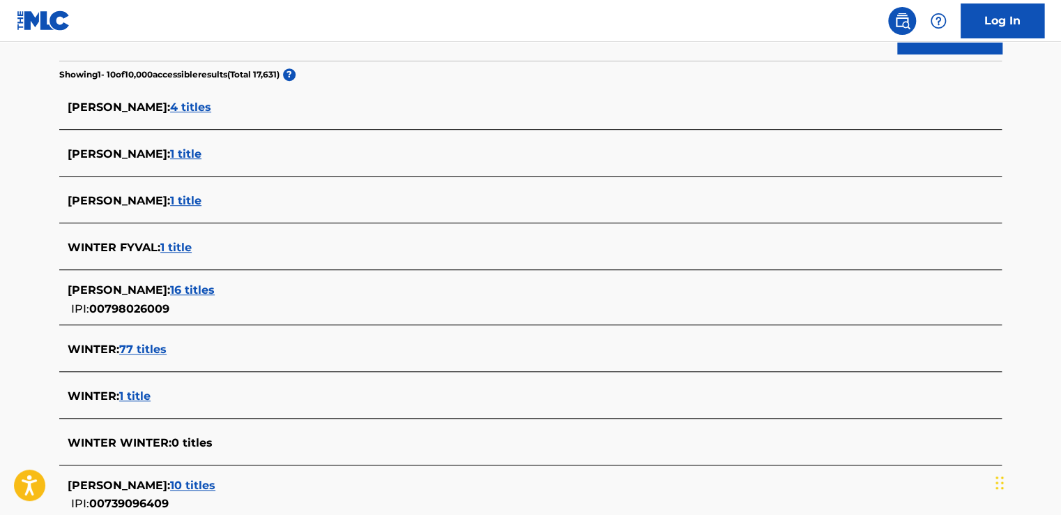
scroll to position [552, 0]
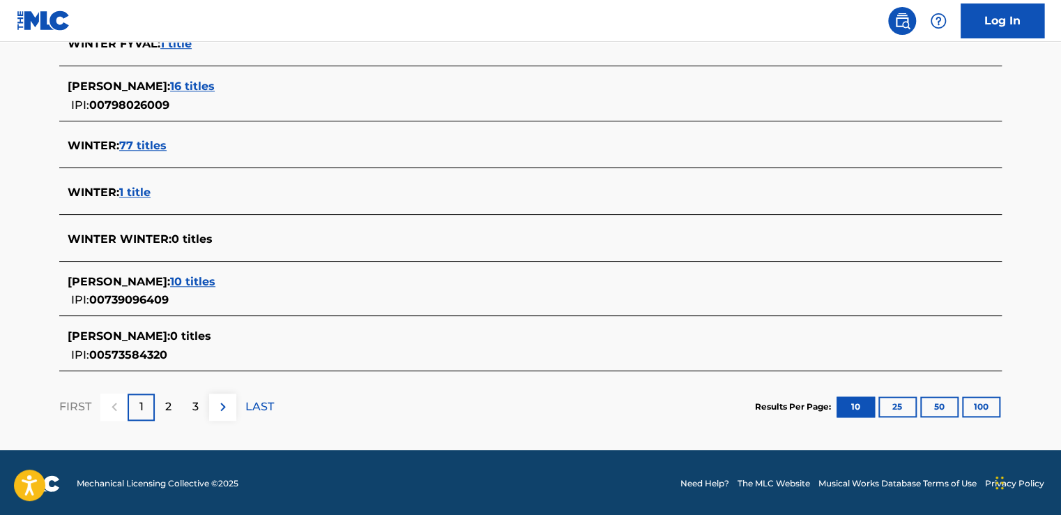
click at [139, 188] on span "1 title" at bounding box center [134, 191] width 31 height 13
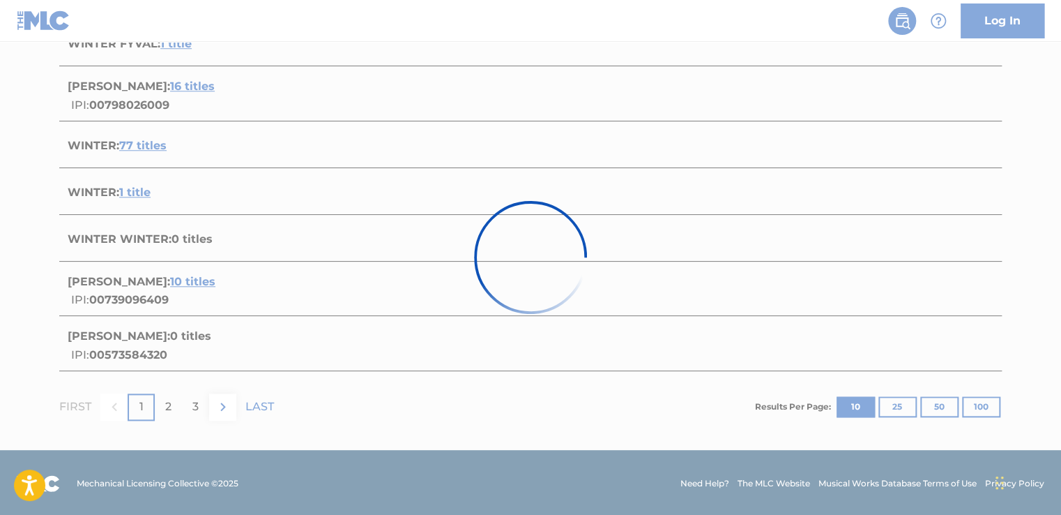
scroll to position [200, 0]
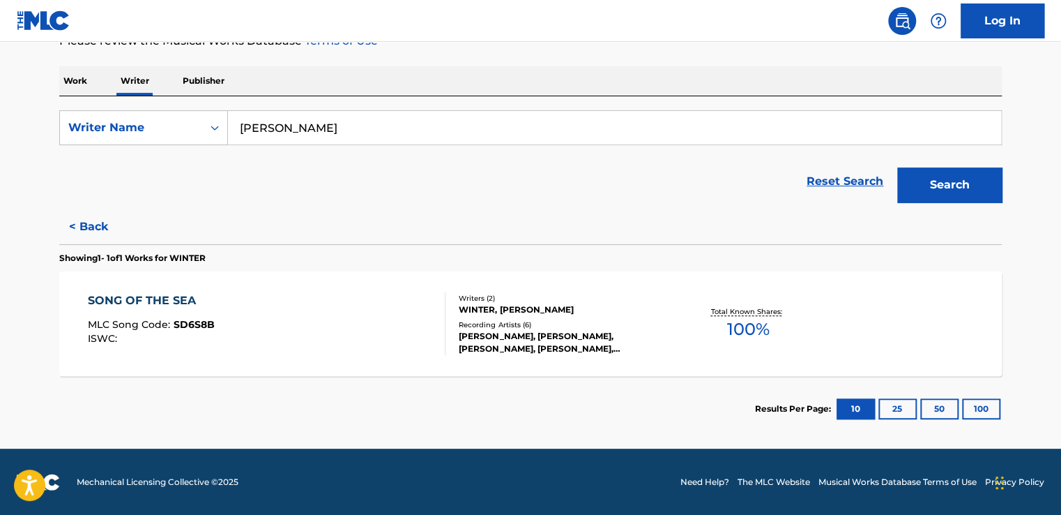
click at [95, 224] on button "< Back" at bounding box center [101, 226] width 84 height 35
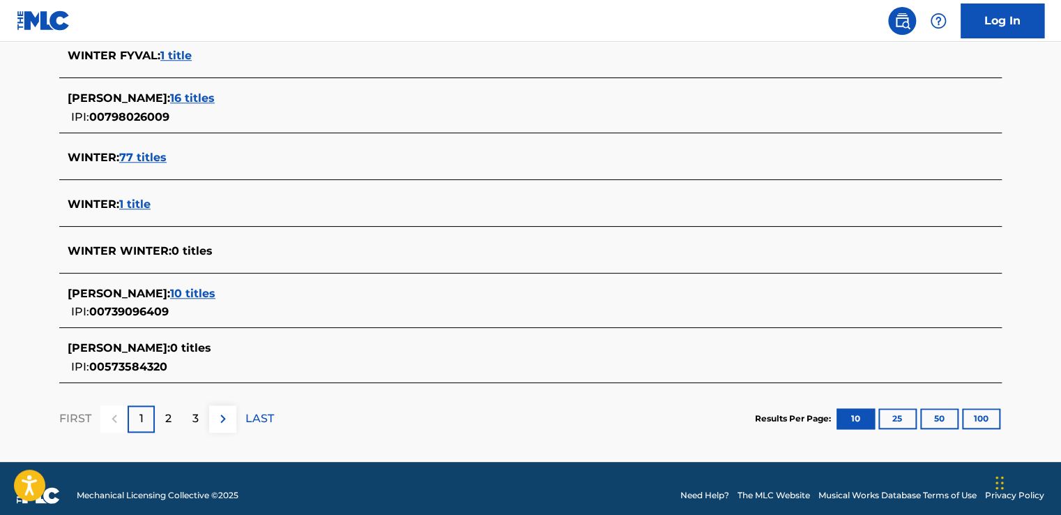
scroll to position [549, 0]
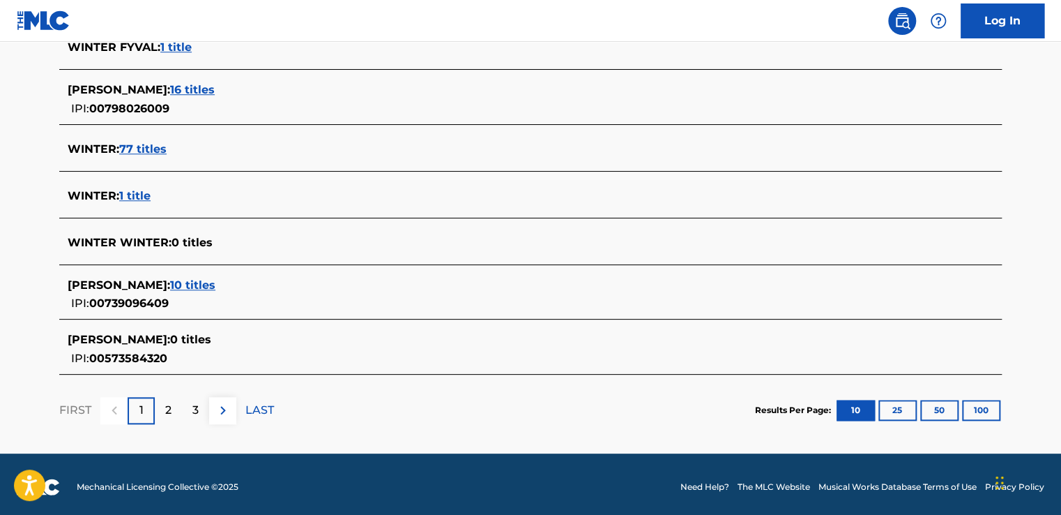
click at [165, 406] on p "2" at bounding box center [168, 410] width 6 height 17
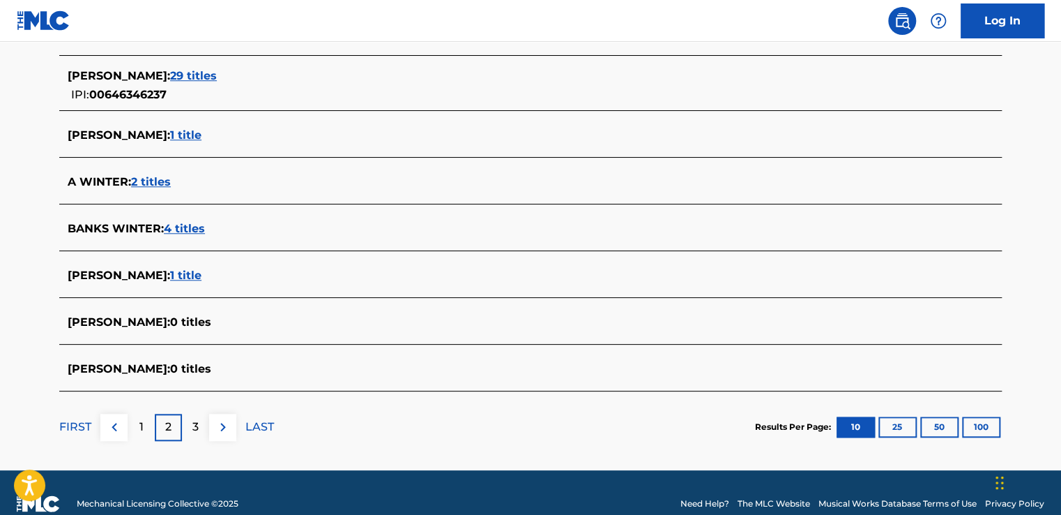
scroll to position [537, 0]
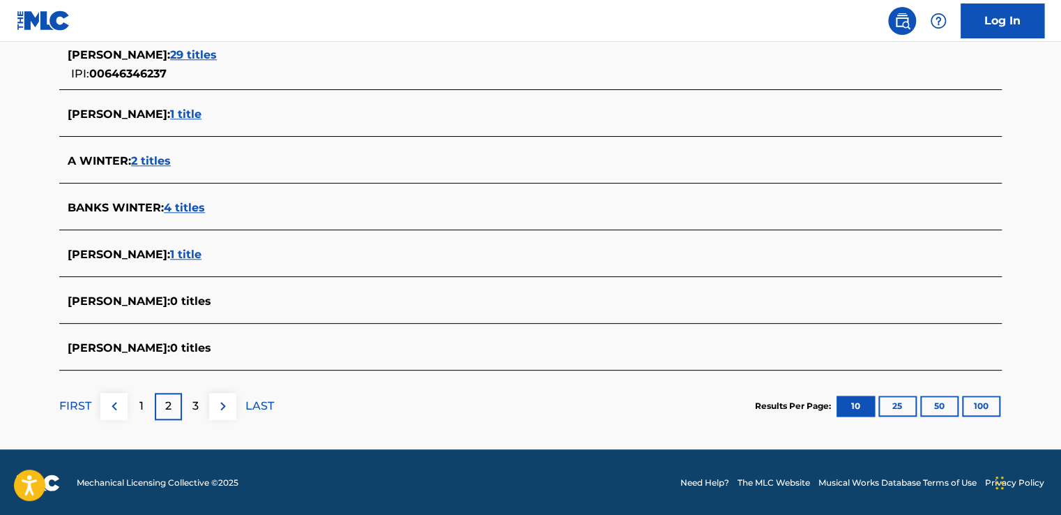
click at [199, 408] on div "3" at bounding box center [195, 406] width 27 height 27
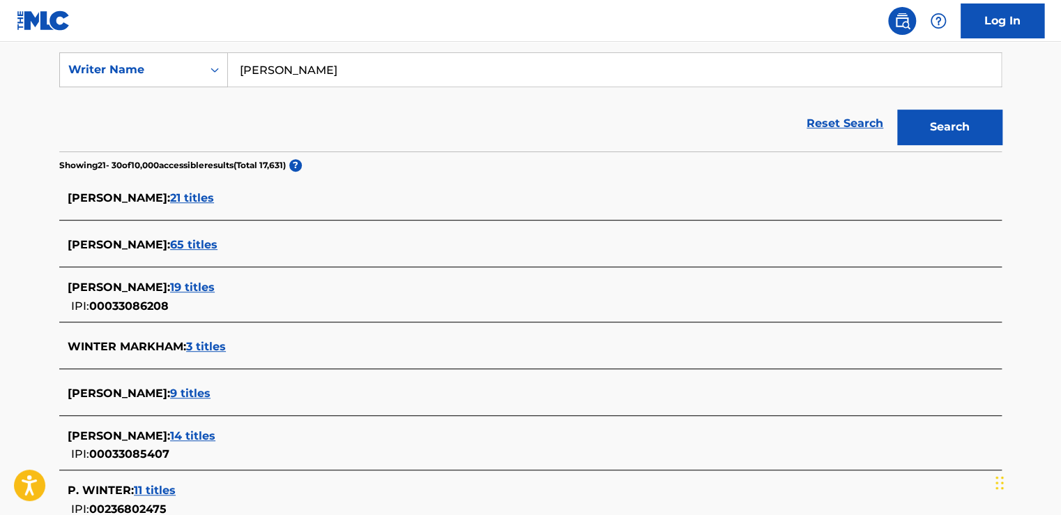
scroll to position [188, 0]
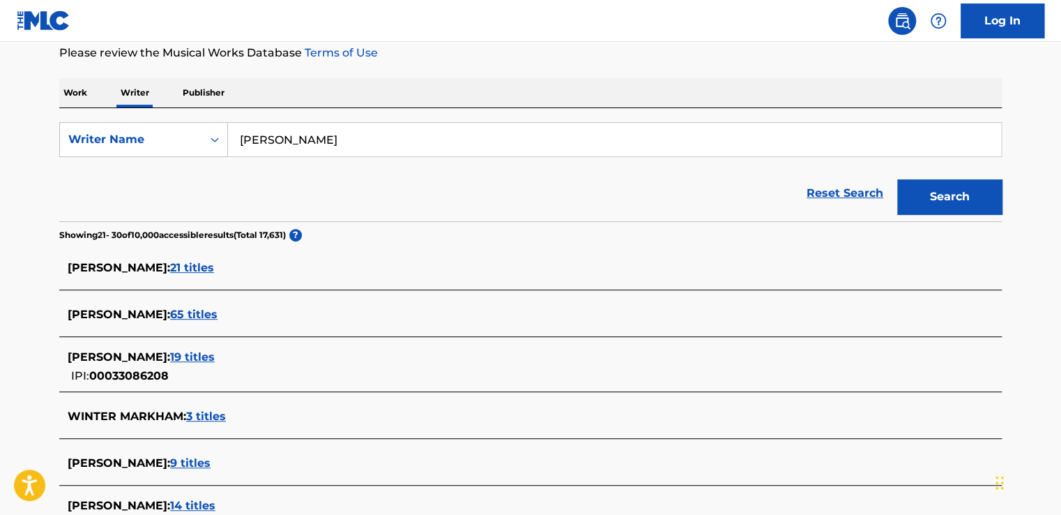
click at [290, 139] on input "[PERSON_NAME]" at bounding box center [614, 139] width 773 height 33
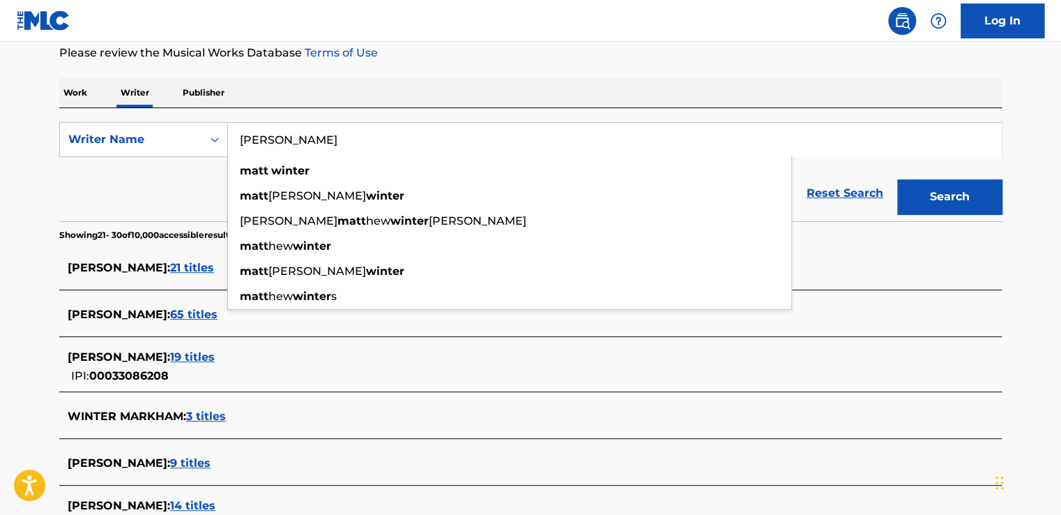
click at [897, 179] on button "Search" at bounding box center [949, 196] width 105 height 35
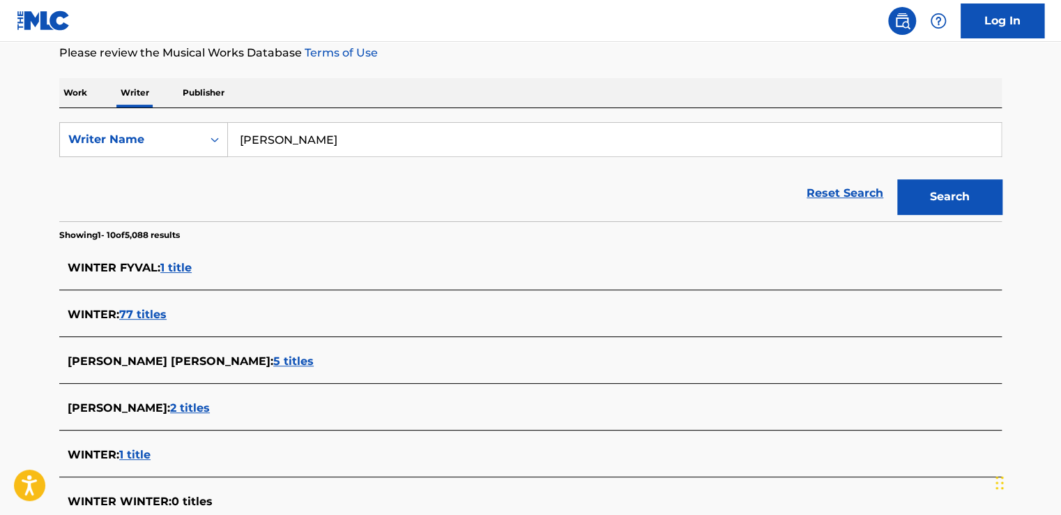
click at [283, 105] on div "Work Writer Publisher" at bounding box center [530, 92] width 943 height 29
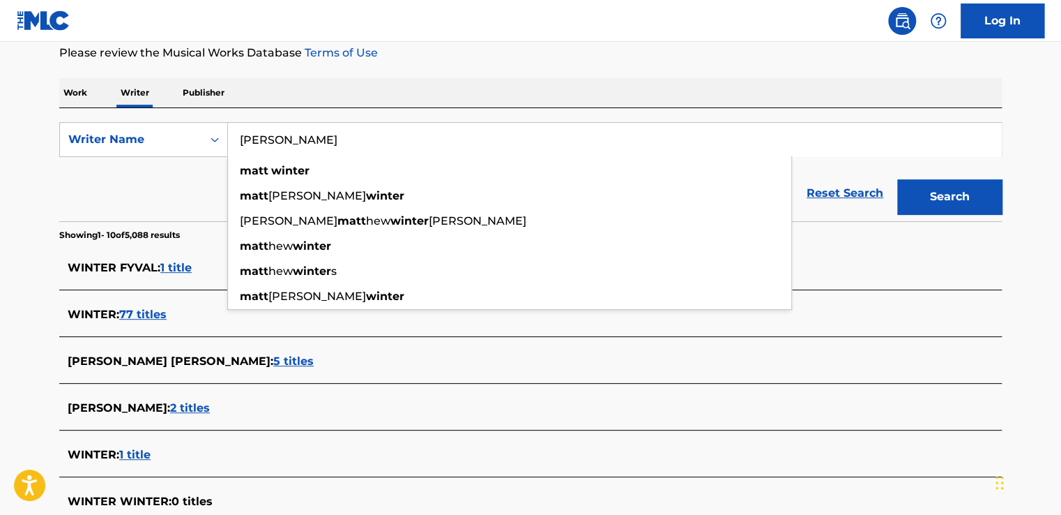
drag, startPoint x: 344, startPoint y: 149, endPoint x: 238, endPoint y: 139, distance: 107.1
click at [238, 139] on input "[PERSON_NAME]" at bounding box center [614, 139] width 773 height 33
type input "s"
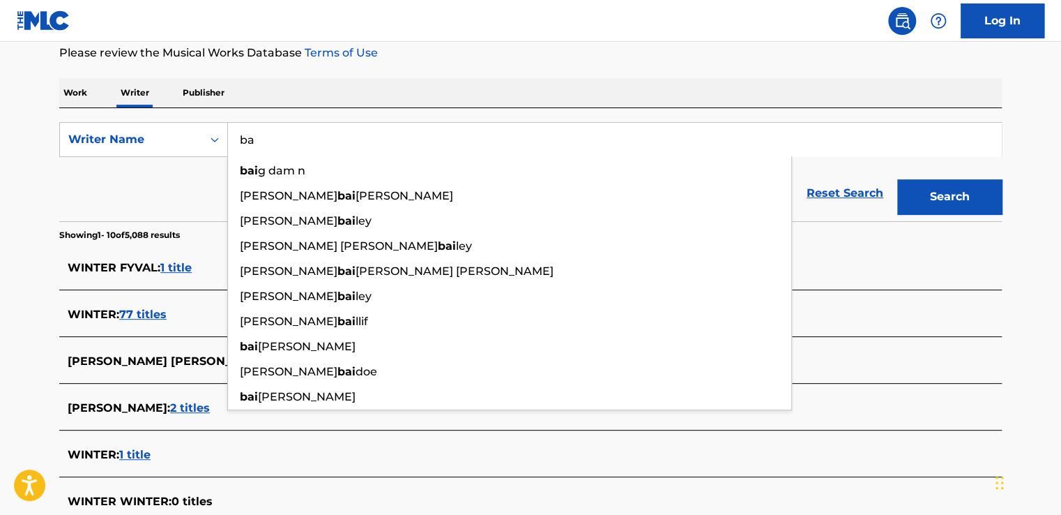
type input "b"
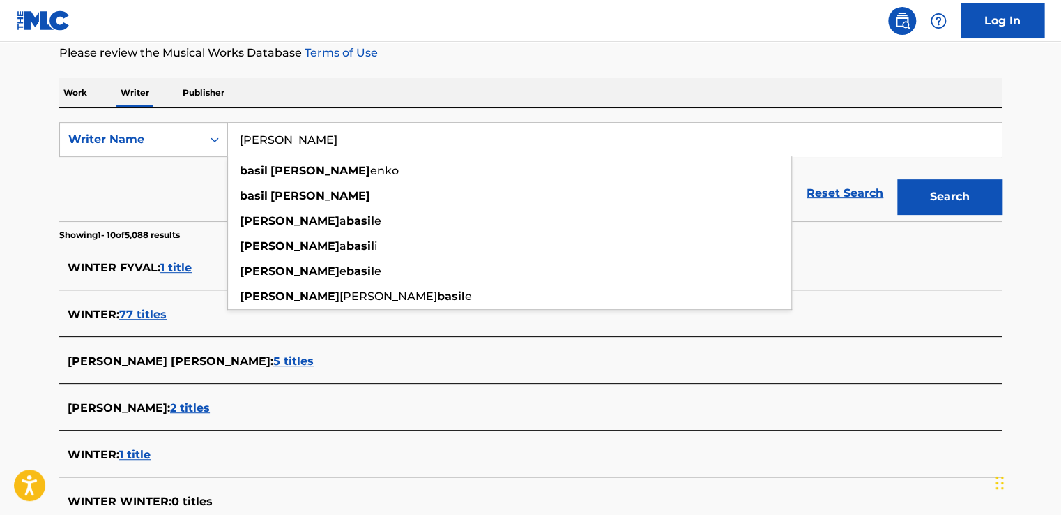
type input "[PERSON_NAME]"
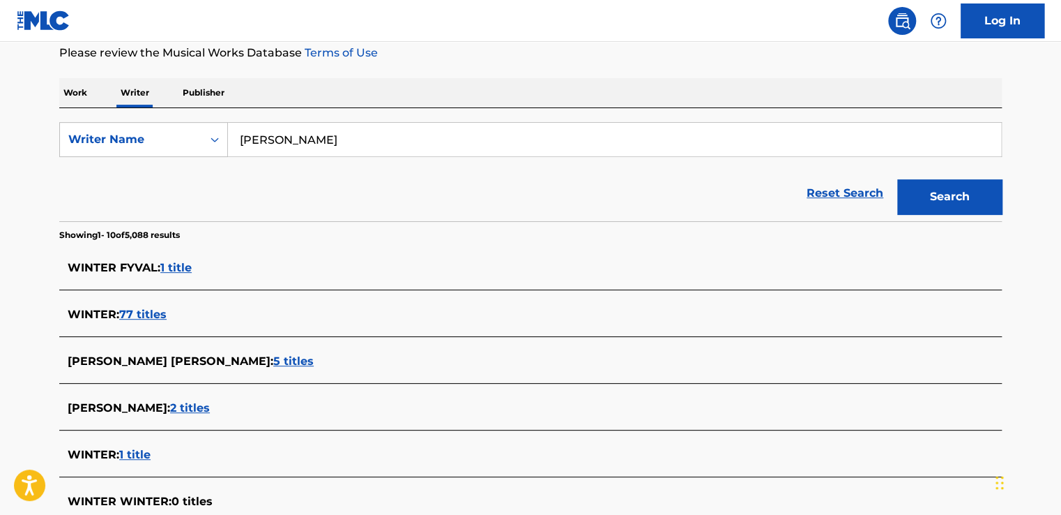
click at [975, 185] on button "Search" at bounding box center [949, 196] width 105 height 35
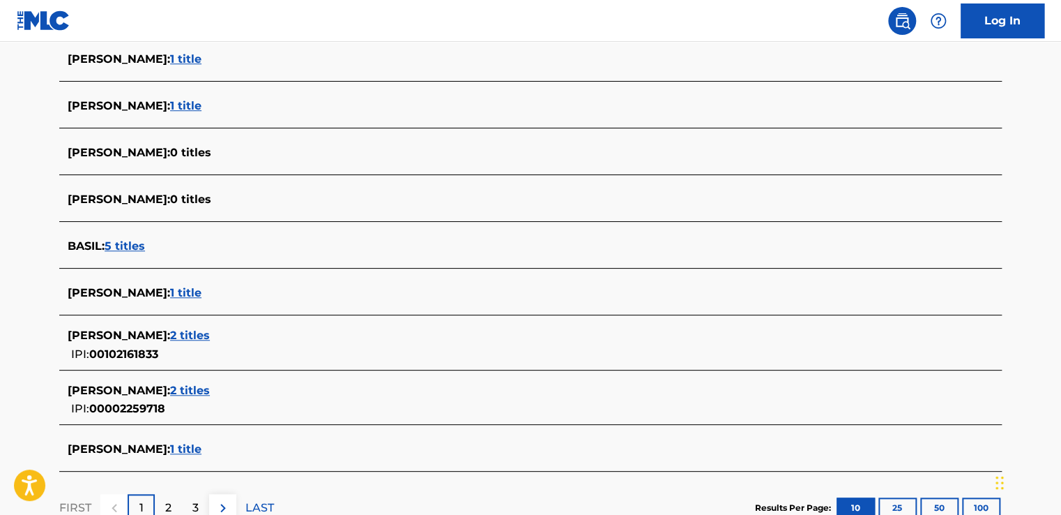
scroll to position [467, 0]
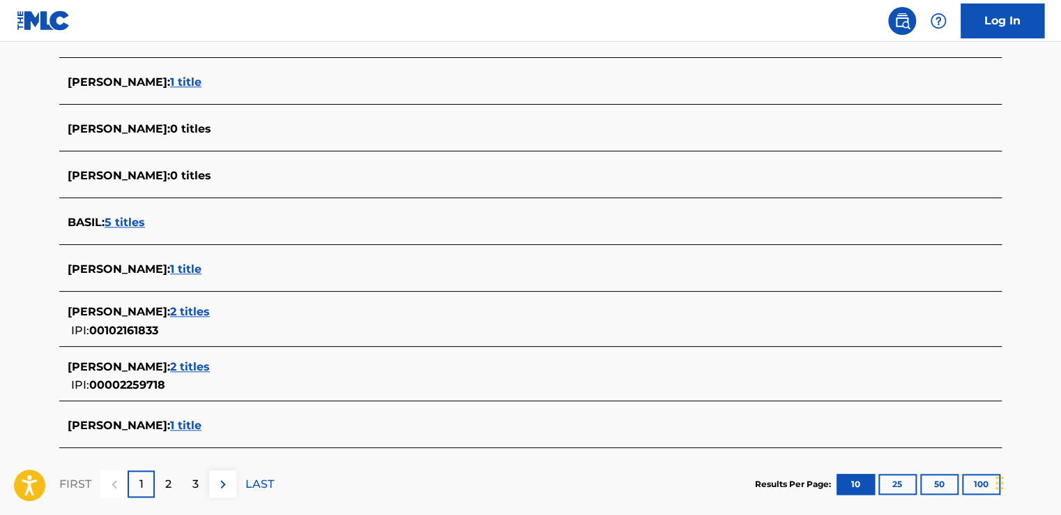
click at [176, 268] on span "1 title" at bounding box center [185, 268] width 31 height 13
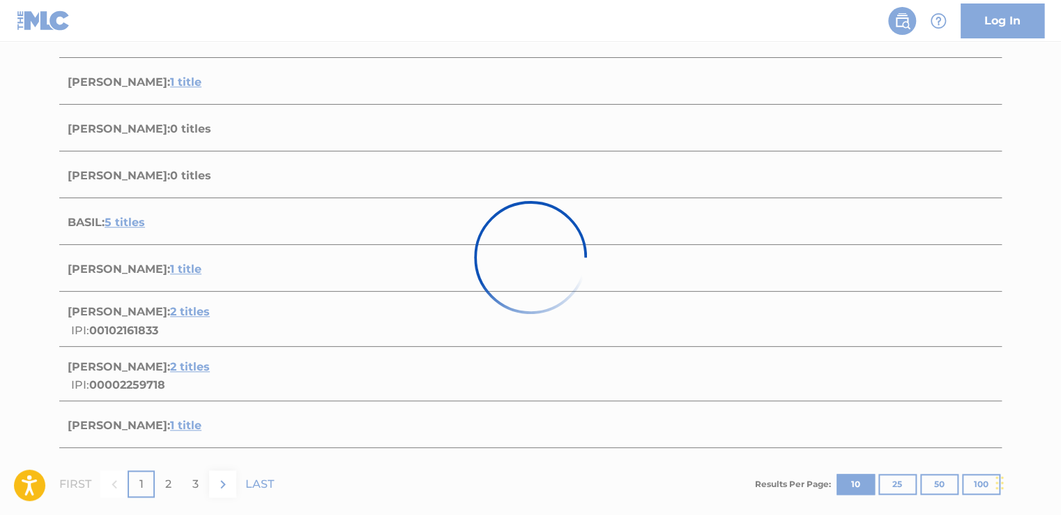
scroll to position [200, 0]
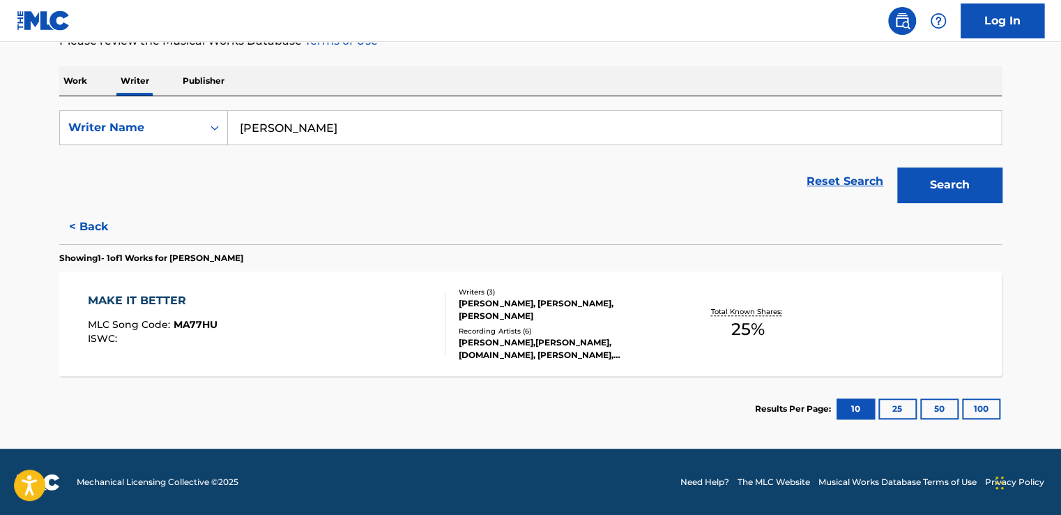
click at [92, 233] on button "< Back" at bounding box center [101, 226] width 84 height 35
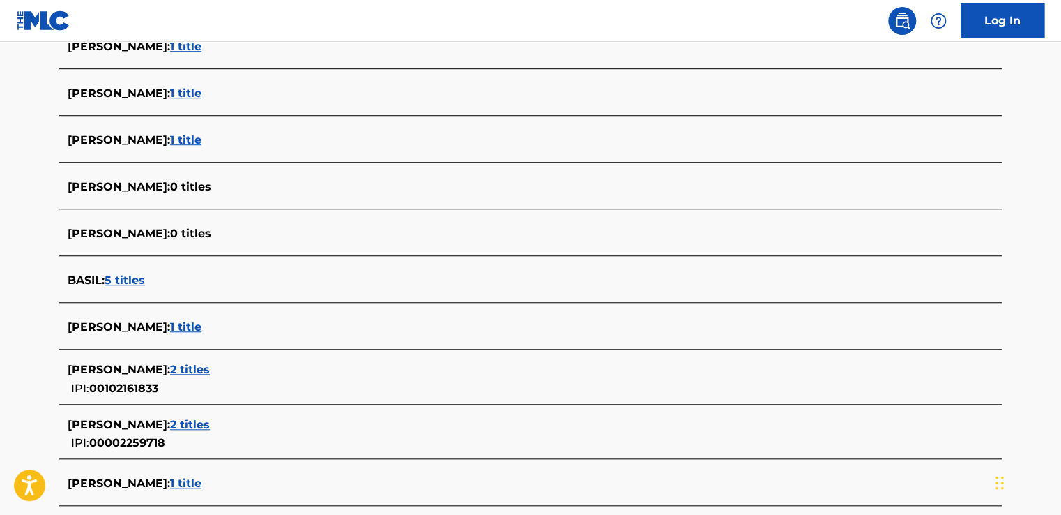
scroll to position [479, 0]
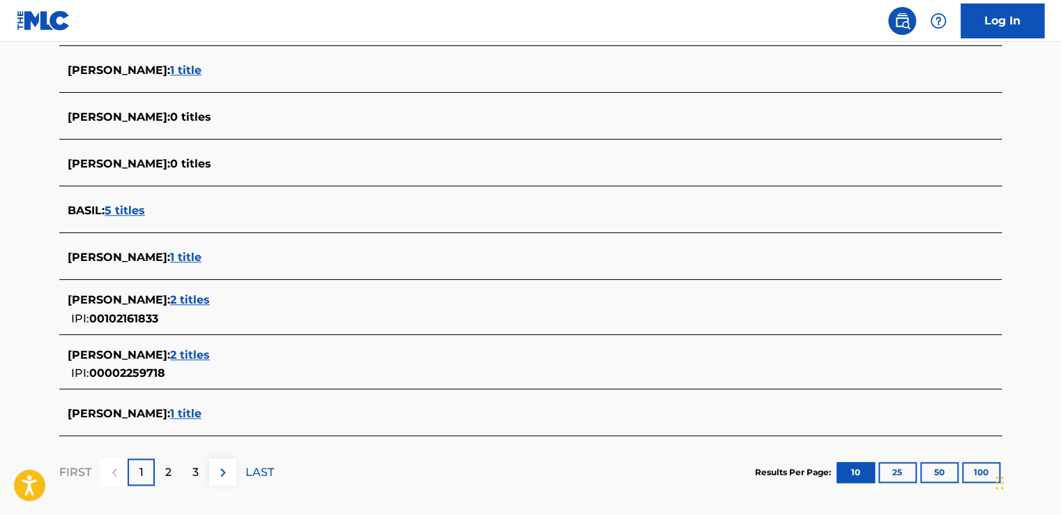
click at [172, 297] on span "2 titles" at bounding box center [190, 299] width 40 height 13
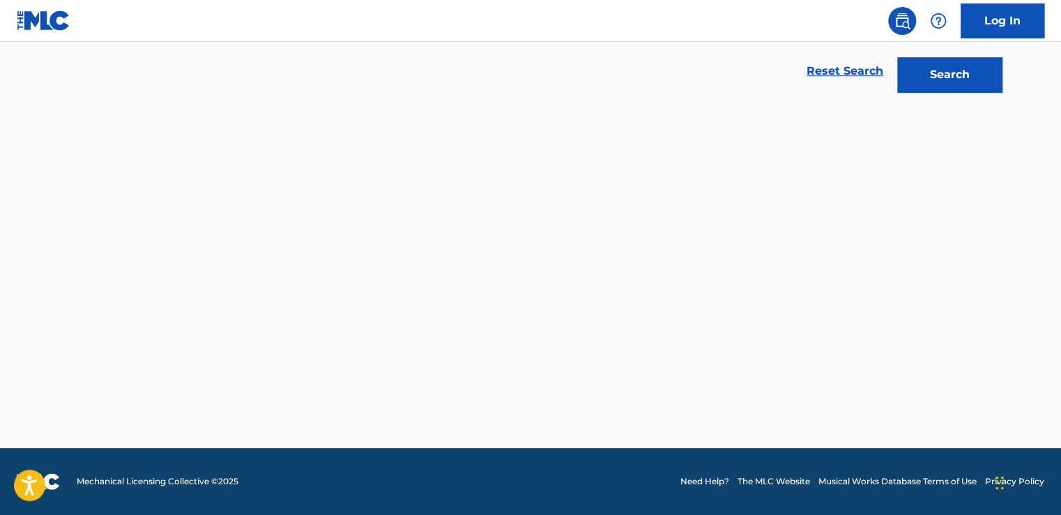
scroll to position [310, 0]
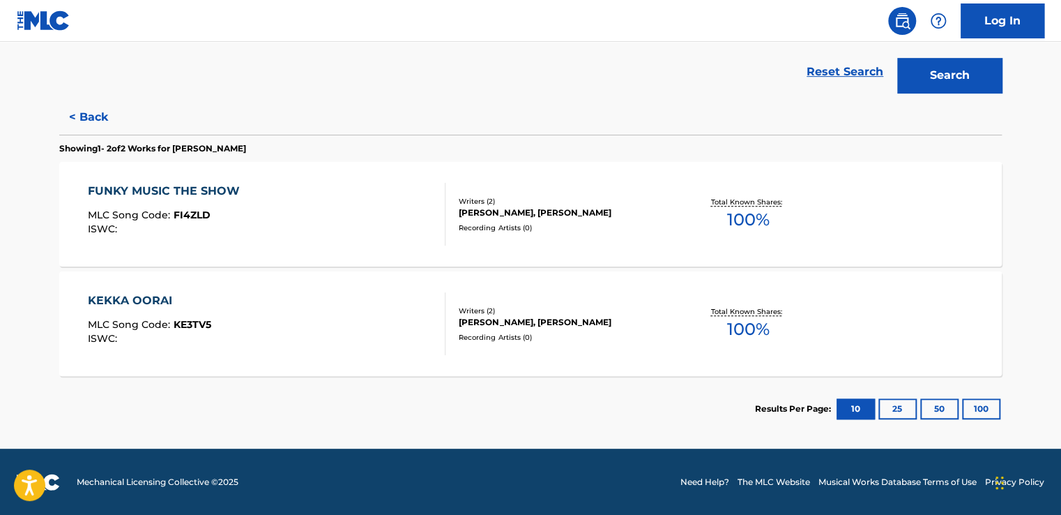
click at [102, 115] on button "< Back" at bounding box center [101, 117] width 84 height 35
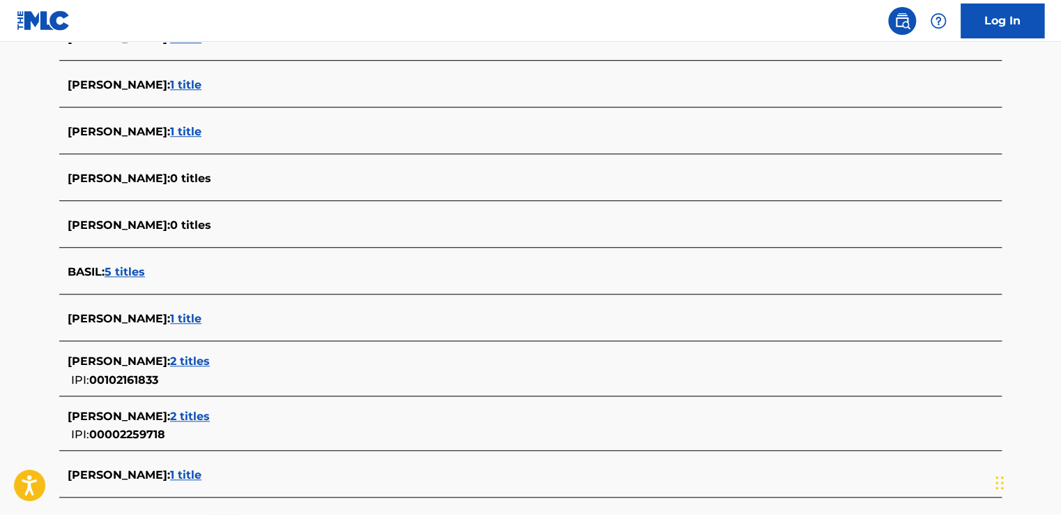
scroll to position [449, 0]
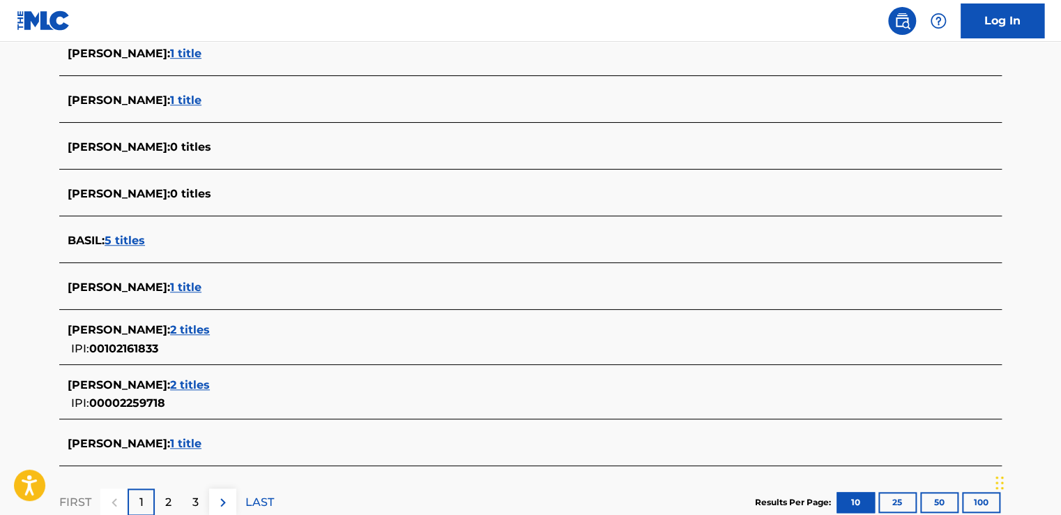
click at [170, 290] on span "1 title" at bounding box center [185, 286] width 31 height 13
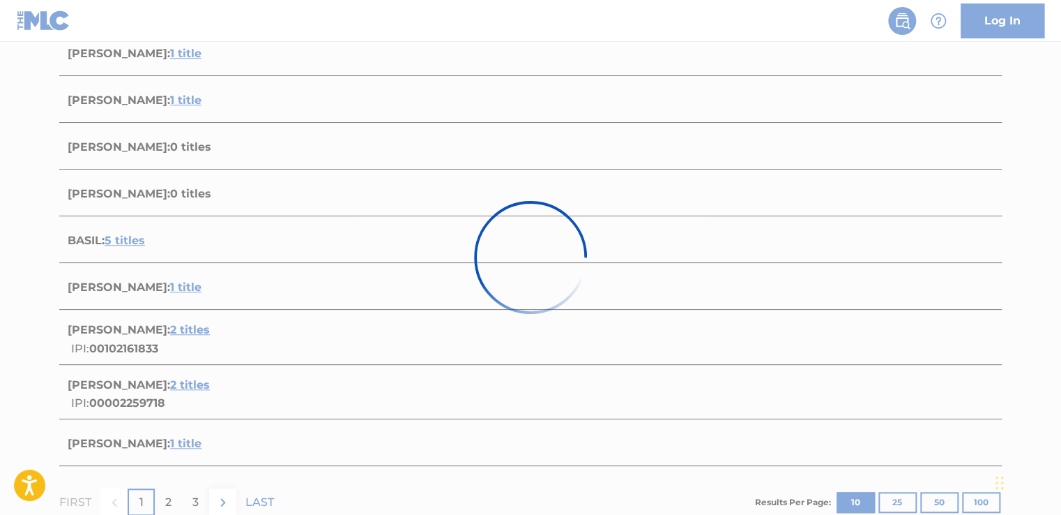
scroll to position [200, 0]
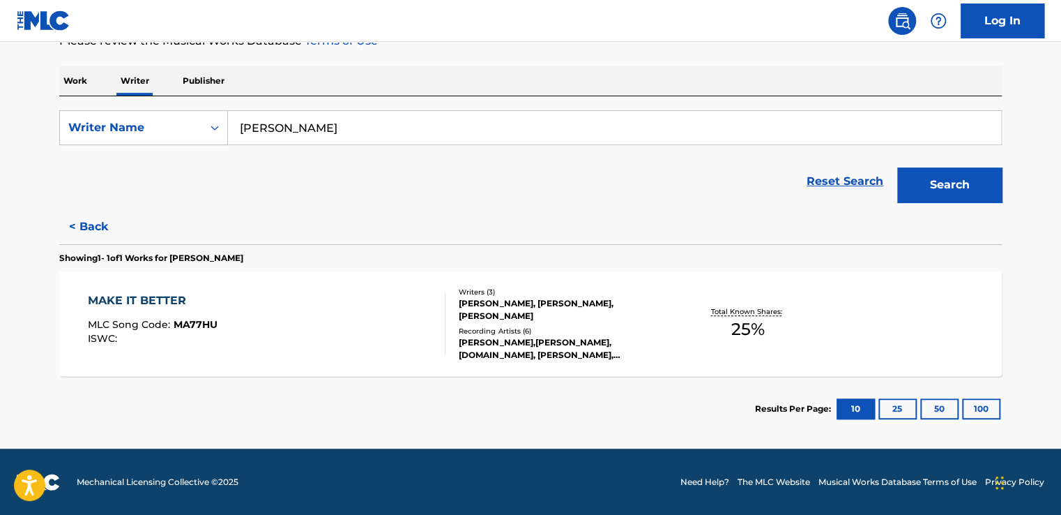
click at [636, 344] on div "[PERSON_NAME],[PERSON_NAME],[DOMAIN_NAME], [PERSON_NAME], [PERSON_NAME], VARIOU…" at bounding box center [564, 348] width 211 height 25
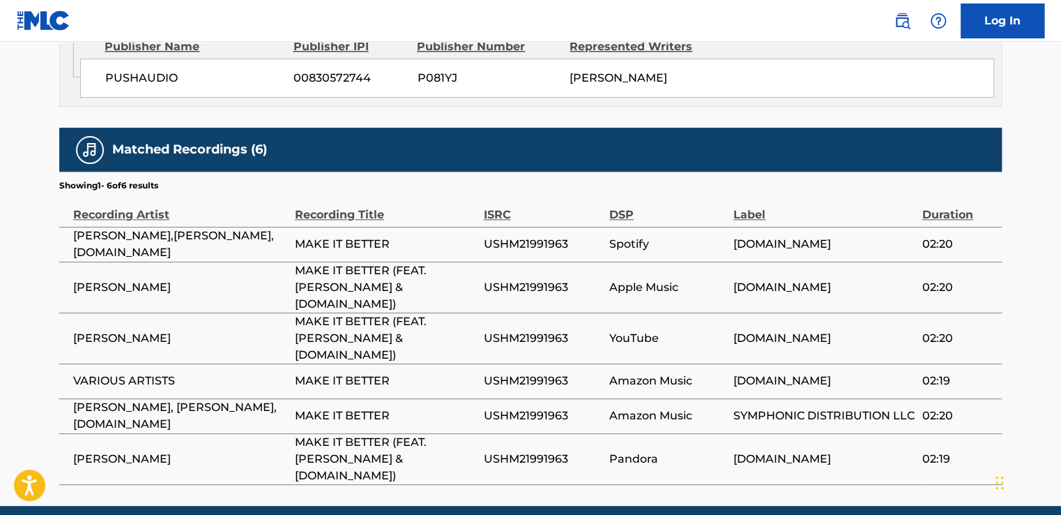
scroll to position [817, 0]
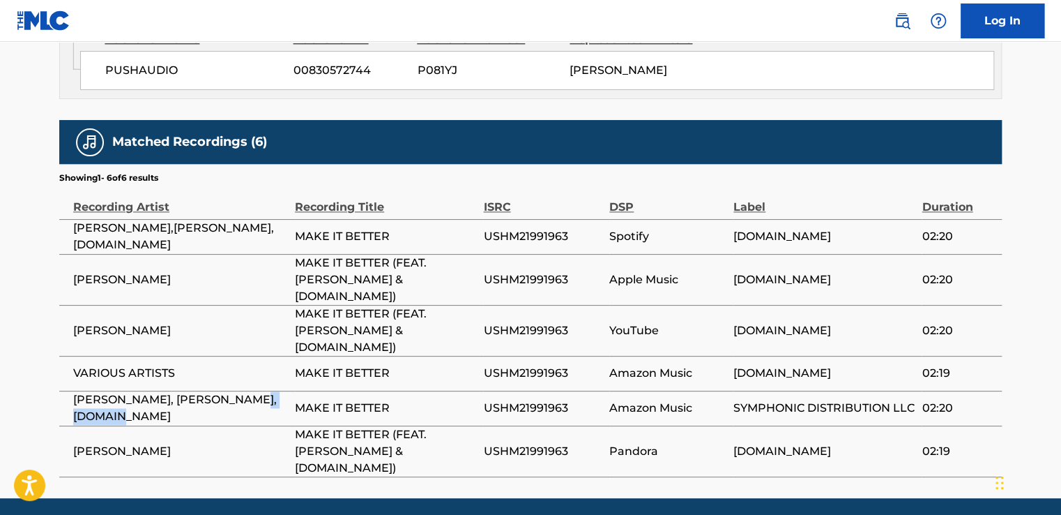
drag, startPoint x: 153, startPoint y: 388, endPoint x: 74, endPoint y: 386, distance: 79.5
click at [74, 391] on span "[PERSON_NAME], [PERSON_NAME], [DOMAIN_NAME]" at bounding box center [180, 407] width 215 height 33
drag, startPoint x: 74, startPoint y: 386, endPoint x: 6, endPoint y: 286, distance: 120.9
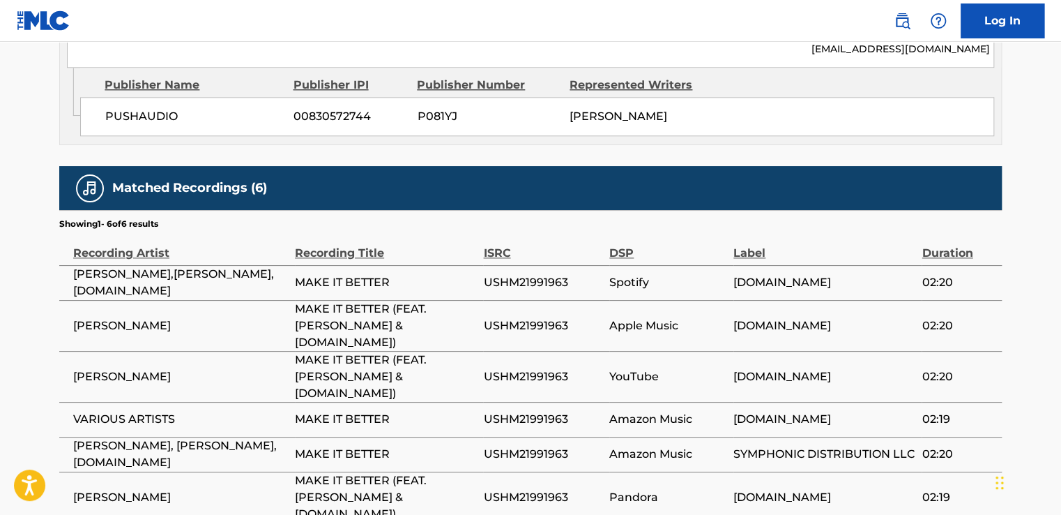
scroll to position [678, 0]
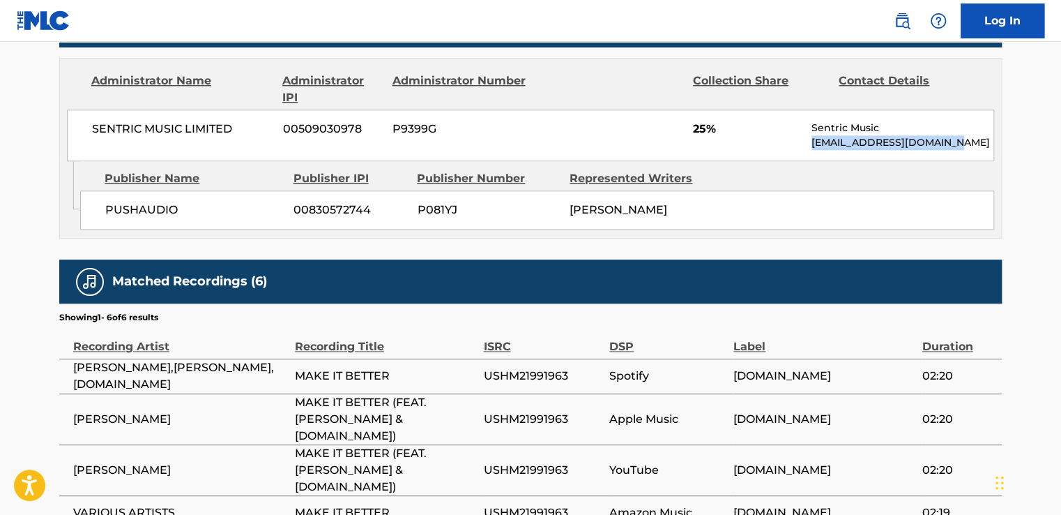
drag, startPoint x: 957, startPoint y: 144, endPoint x: 811, endPoint y: 144, distance: 146.4
click at [812, 144] on p "[EMAIL_ADDRESS][DOMAIN_NAME]" at bounding box center [903, 142] width 182 height 15
drag, startPoint x: 811, startPoint y: 144, endPoint x: 821, endPoint y: 144, distance: 9.8
copy p "[EMAIL_ADDRESS][DOMAIN_NAME]"
click at [805, 180] on div "Publisher Name Publisher IPI Publisher Number Represented Writers" at bounding box center [537, 178] width 914 height 17
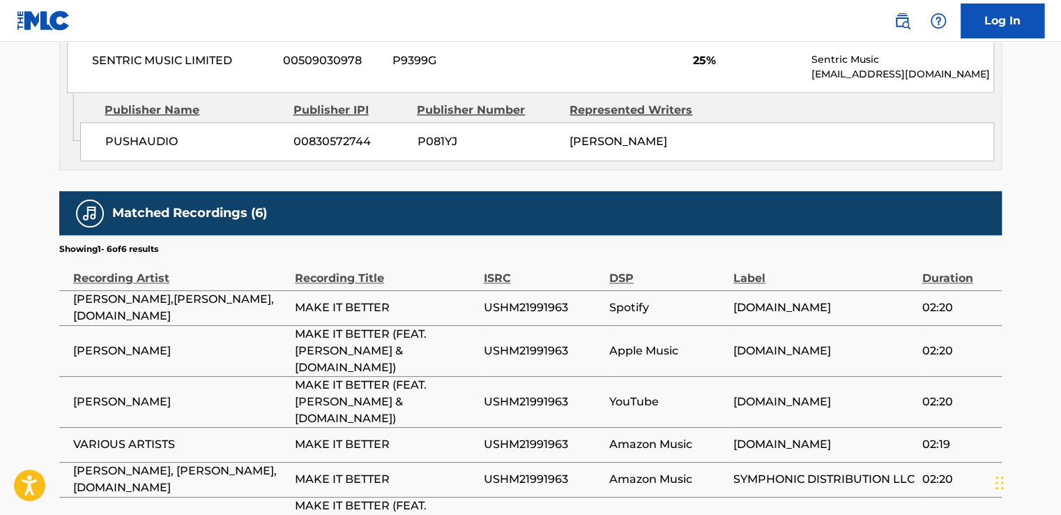
scroll to position [747, 0]
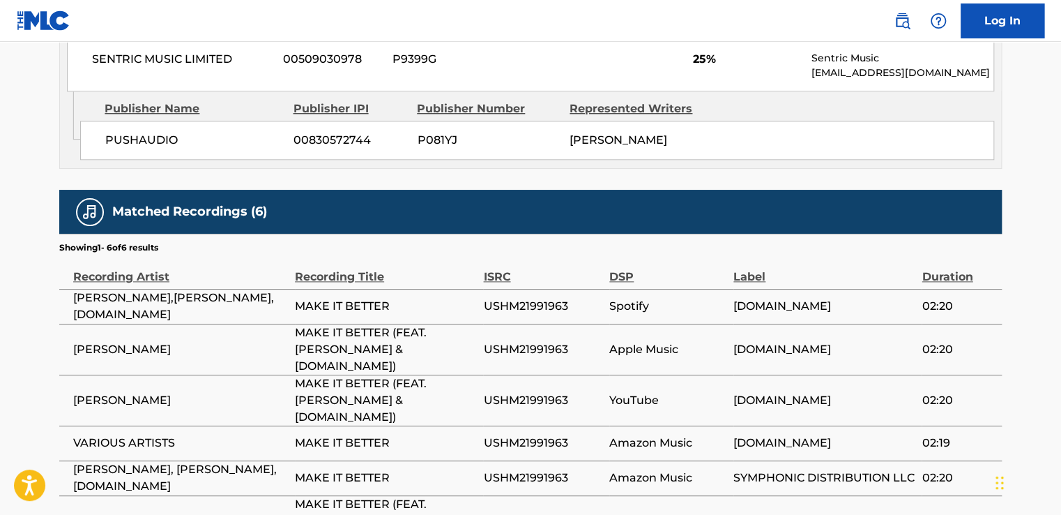
click at [461, 167] on div "Work Detail Member Work Identifier -- MLC Song Code MA77HU ISWC -- Duration --:…" at bounding box center [530, 24] width 943 height 1046
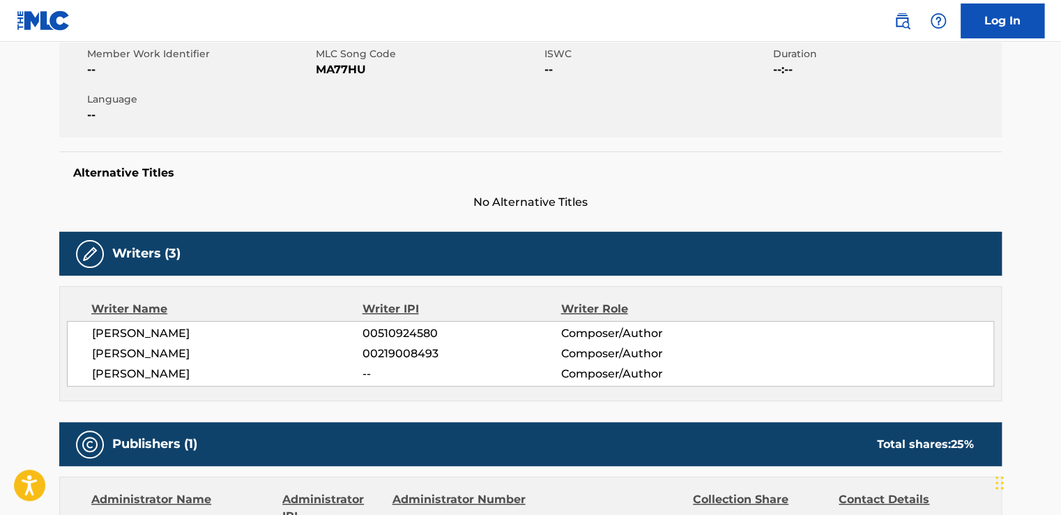
scroll to position [259, 0]
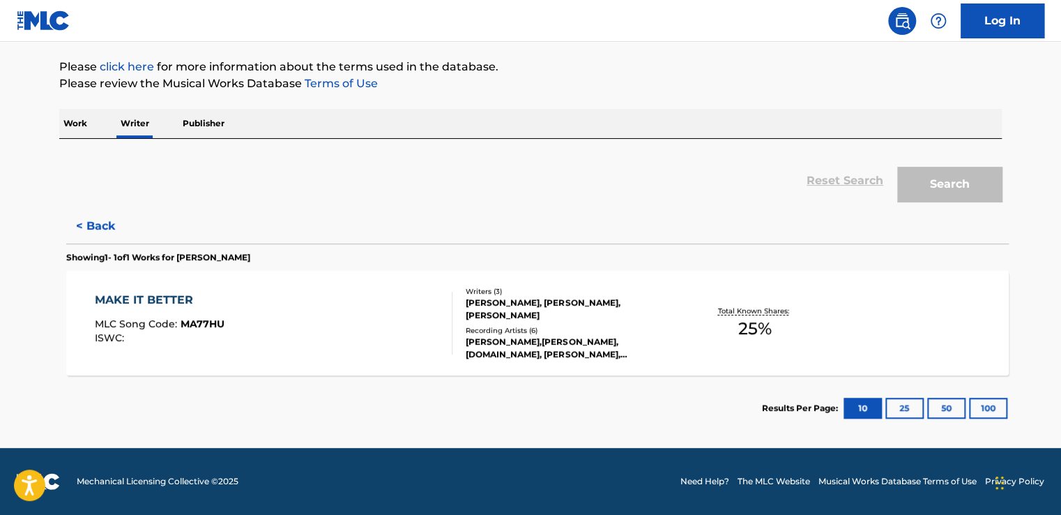
scroll to position [200, 0]
